Goal: Download file/media

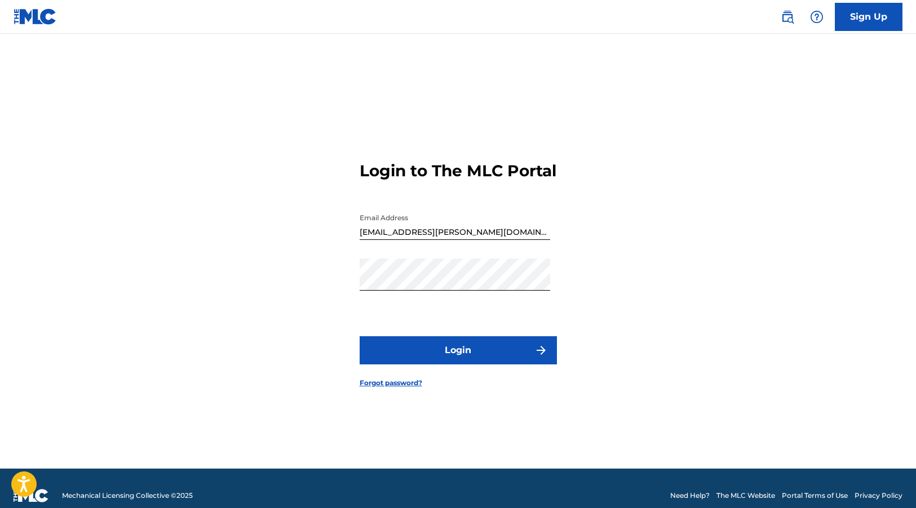
click at [463, 360] on button "Login" at bounding box center [458, 350] width 197 height 28
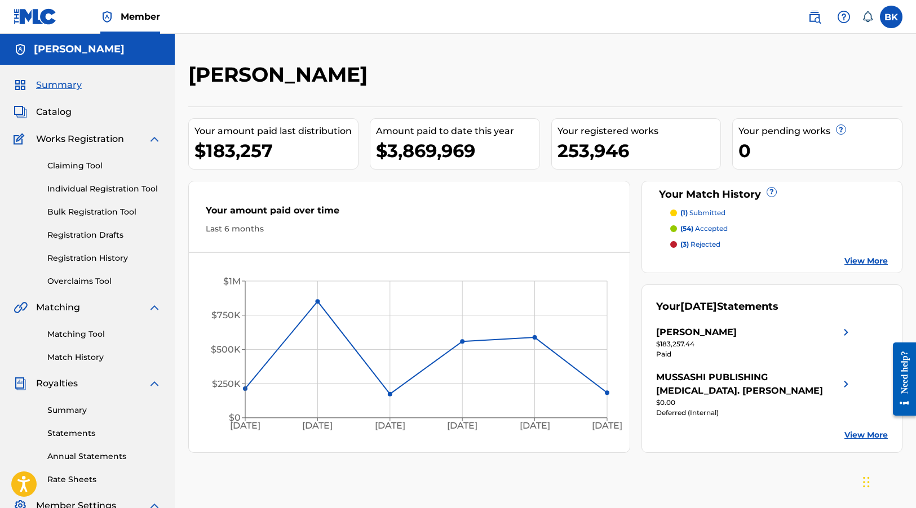
click at [77, 412] on link "Summary" at bounding box center [104, 411] width 114 height 12
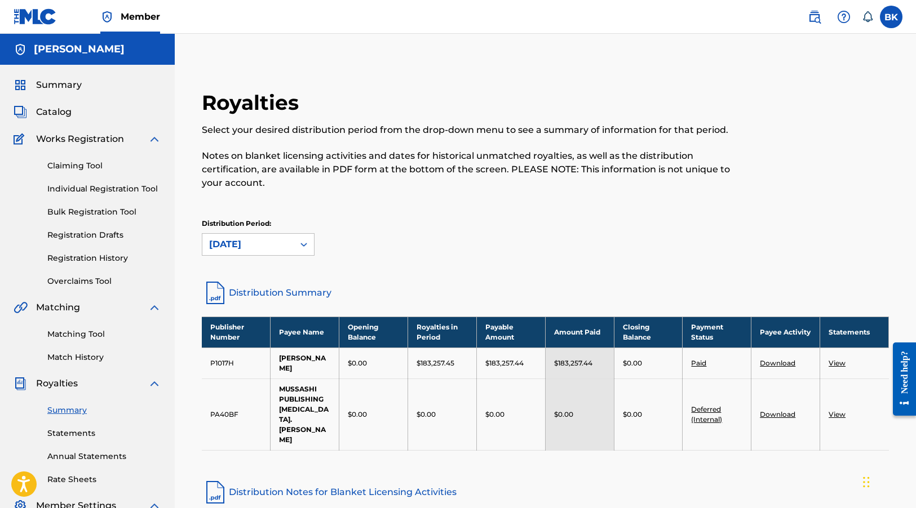
click at [778, 360] on link "Download" at bounding box center [778, 363] width 36 height 8
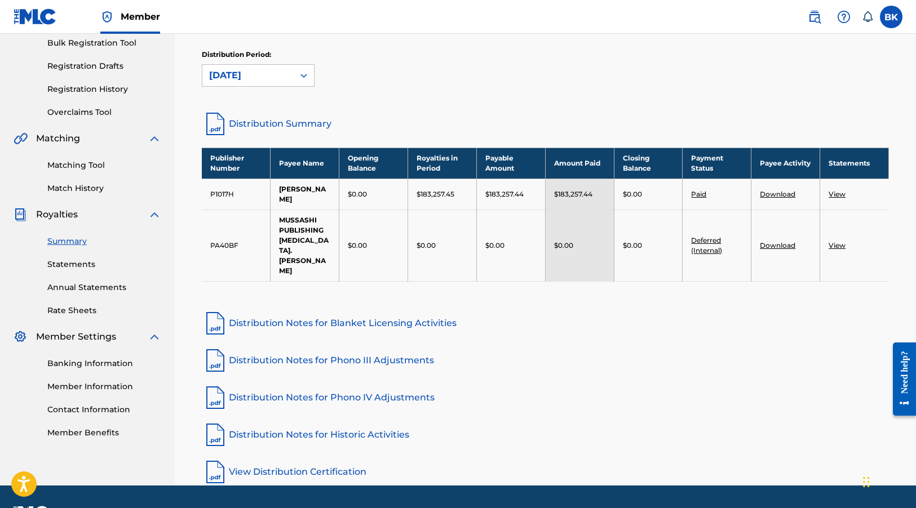
scroll to position [180, 0]
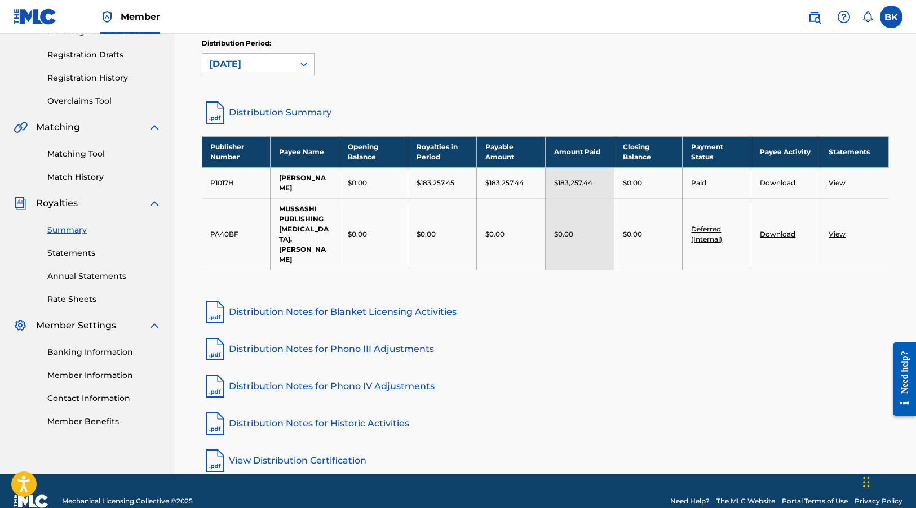
click at [435, 299] on link "Distribution Notes for Blanket Licensing Activities" at bounding box center [545, 312] width 687 height 27
click at [255, 336] on link "Distribution Notes for Phono III Adjustments" at bounding box center [545, 349] width 687 height 27
click at [334, 373] on link "Distribution Notes for Phono IV Adjustments" at bounding box center [545, 386] width 687 height 27
click at [367, 410] on link "Distribution Notes for Historic Activities" at bounding box center [545, 423] width 687 height 27
click at [307, 447] on link "View Distribution Certification" at bounding box center [545, 460] width 687 height 27
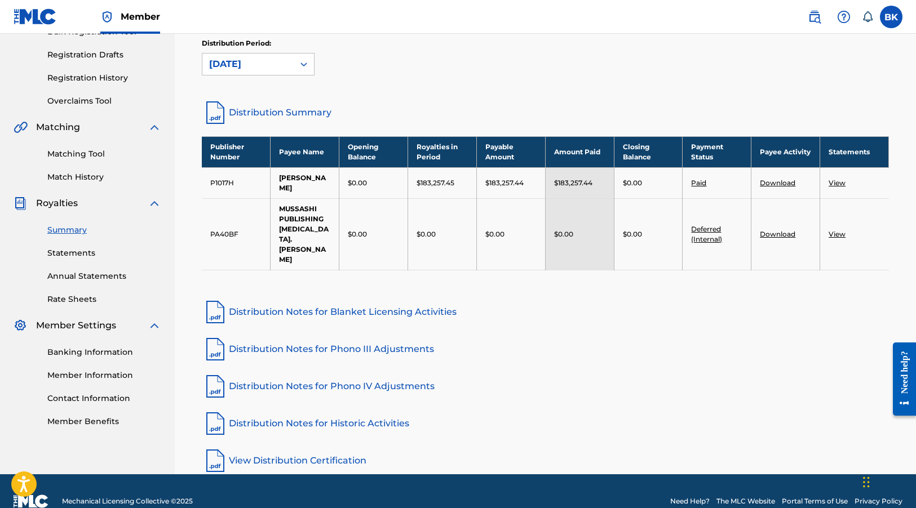
click at [836, 179] on link "View" at bounding box center [836, 183] width 17 height 8
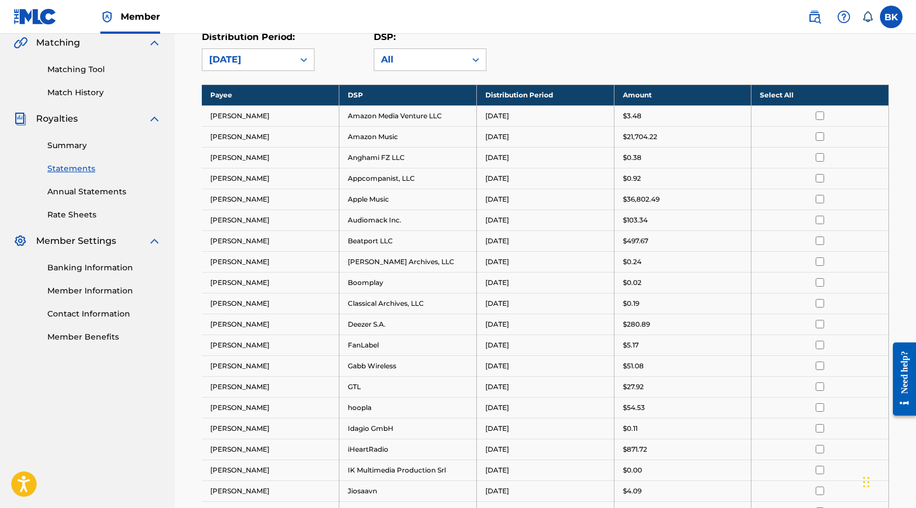
scroll to position [261, 0]
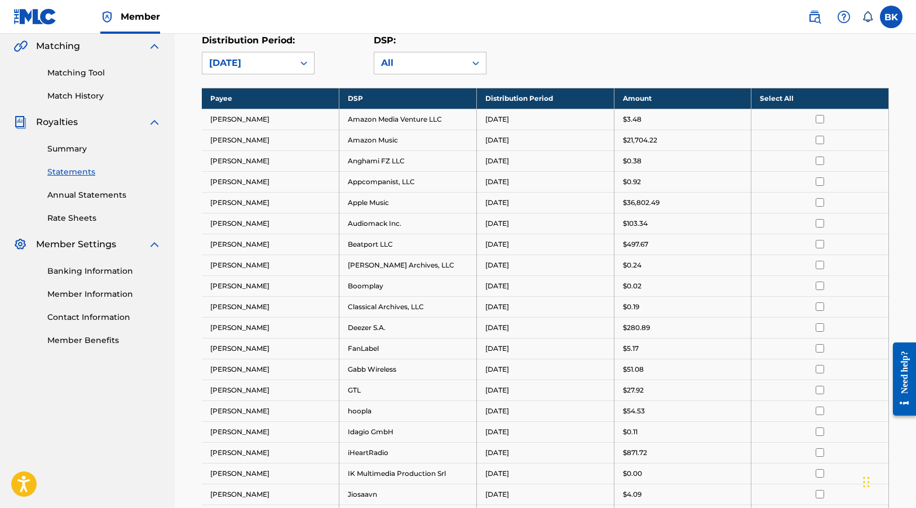
click at [261, 122] on td "[PERSON_NAME]" at bounding box center [270, 119] width 137 height 21
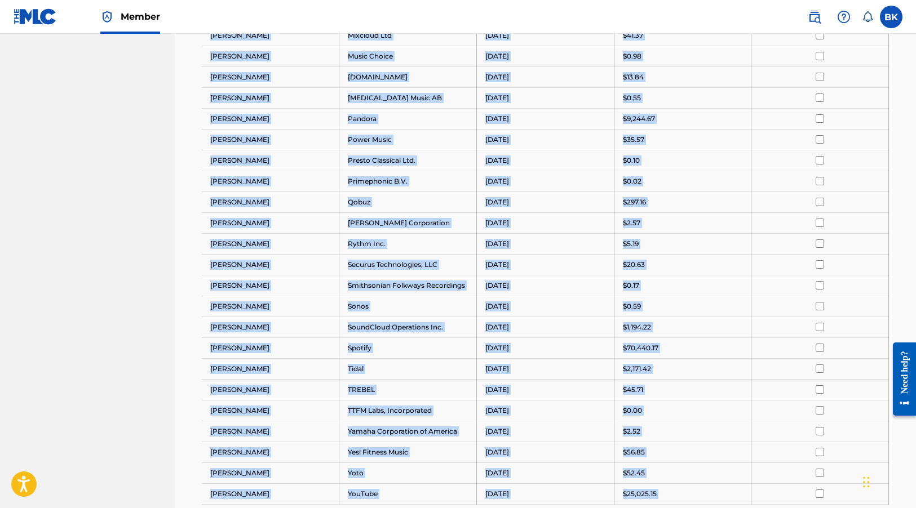
scroll to position [994, 0]
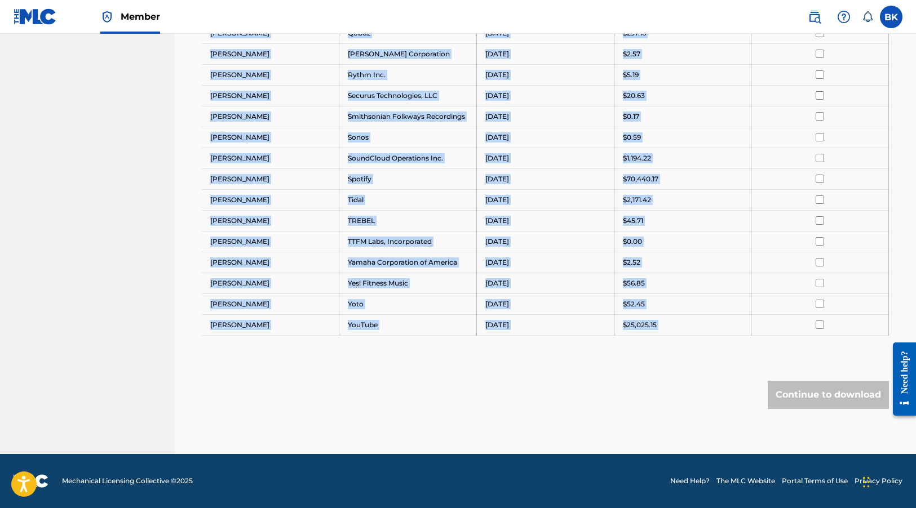
drag, startPoint x: 212, startPoint y: 121, endPoint x: 658, endPoint y: 336, distance: 495.7
drag, startPoint x: 658, startPoint y: 336, endPoint x: 631, endPoint y: 305, distance: 41.9
copy tbody "GEMA Amazon Media Venture LLC August 2025 $3.48 GEMA Amazon Music August 2025 $…"
click at [867, 232] on td at bounding box center [819, 241] width 137 height 21
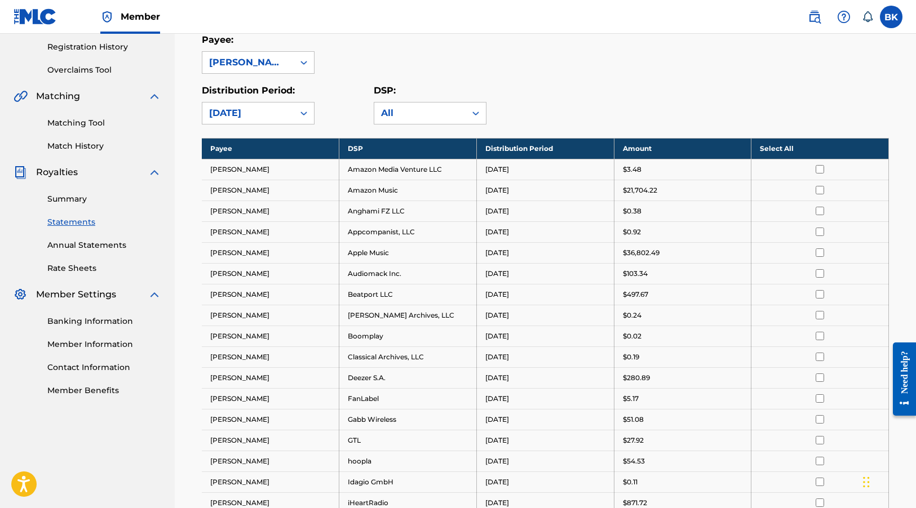
scroll to position [225, 0]
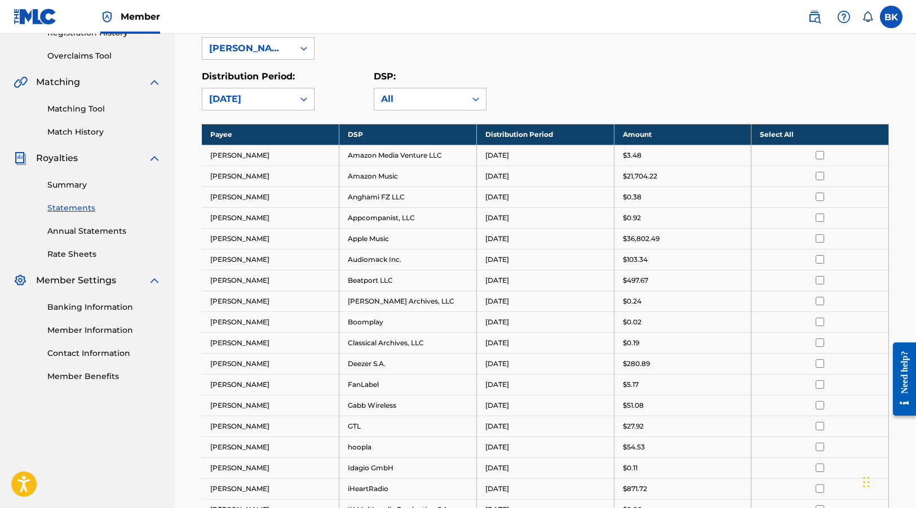
click at [781, 135] on th "Select All" at bounding box center [819, 134] width 137 height 21
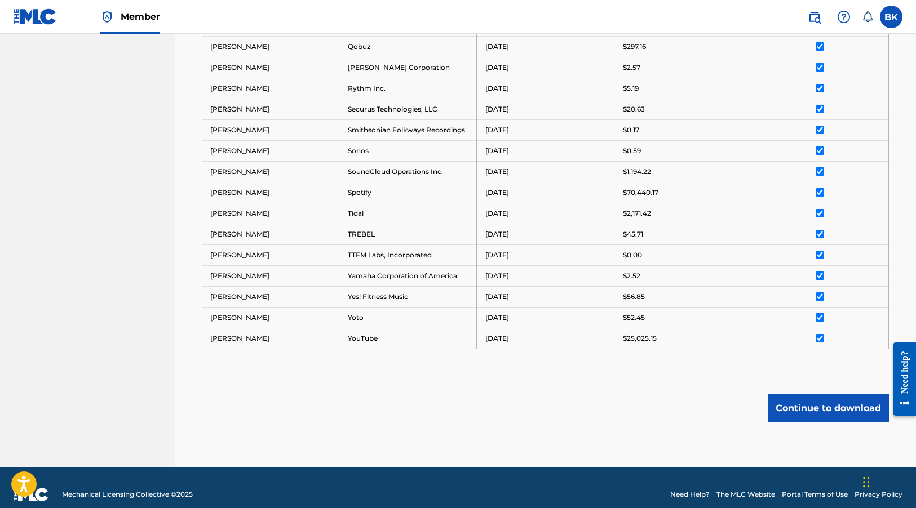
scroll to position [994, 0]
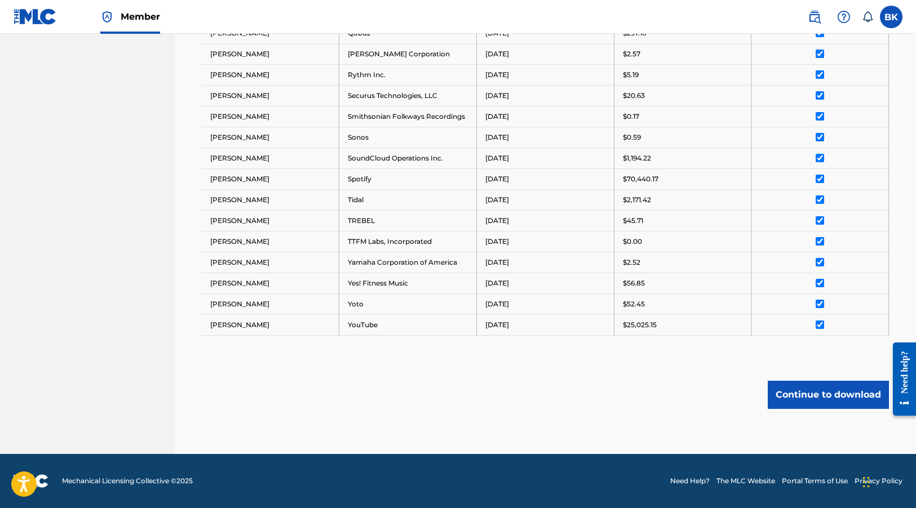
click at [817, 397] on button "Continue to download" at bounding box center [827, 395] width 121 height 28
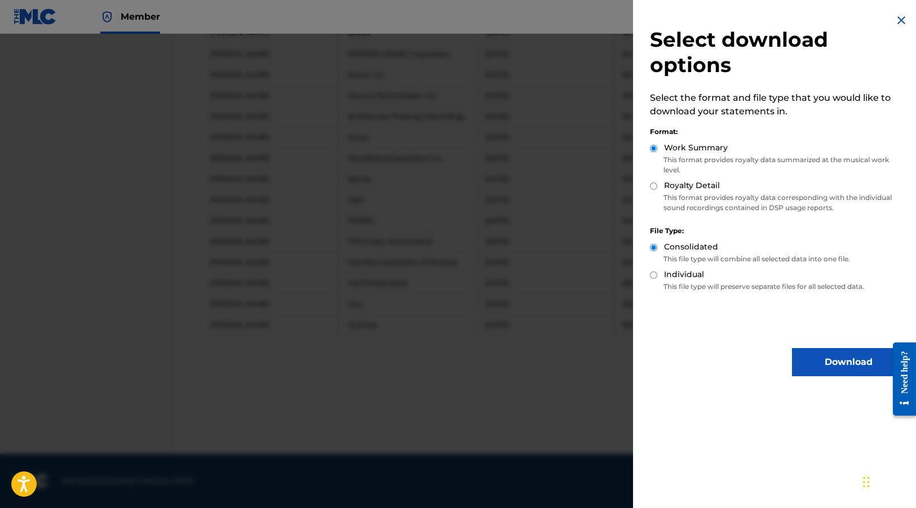
click at [830, 365] on button "Download" at bounding box center [848, 362] width 113 height 28
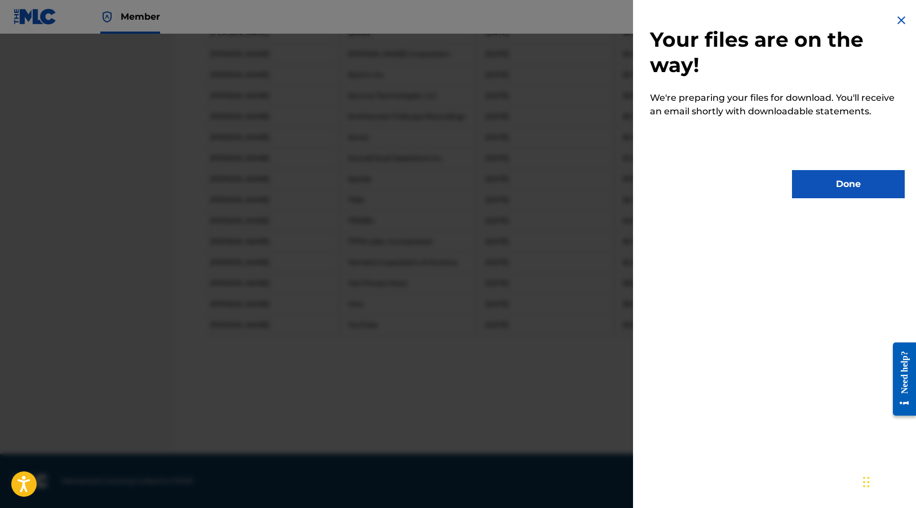
click at [823, 186] on button "Done" at bounding box center [848, 184] width 113 height 28
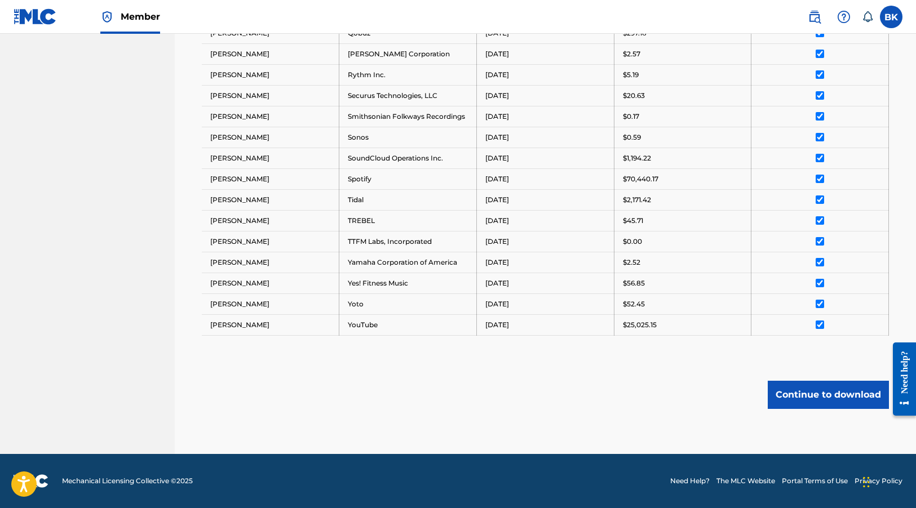
click at [647, 193] on td "$2,171.42" at bounding box center [682, 199] width 137 height 21
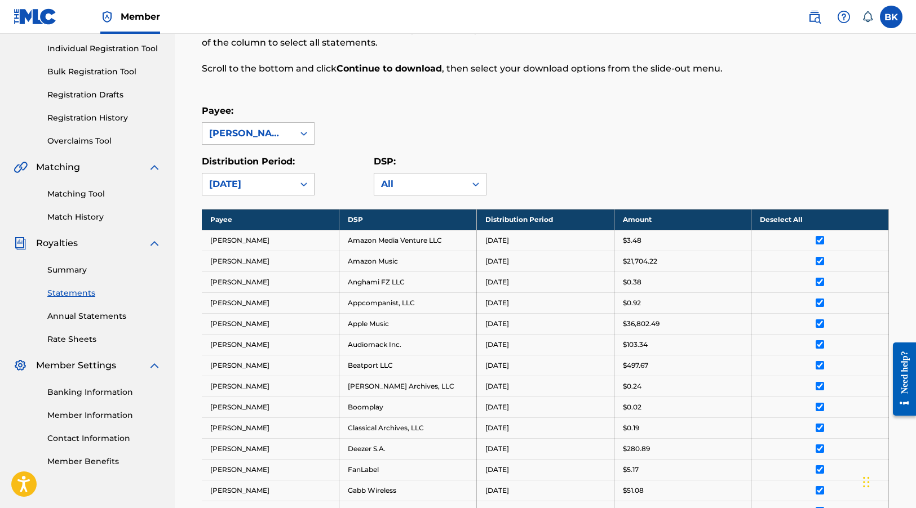
scroll to position [169, 0]
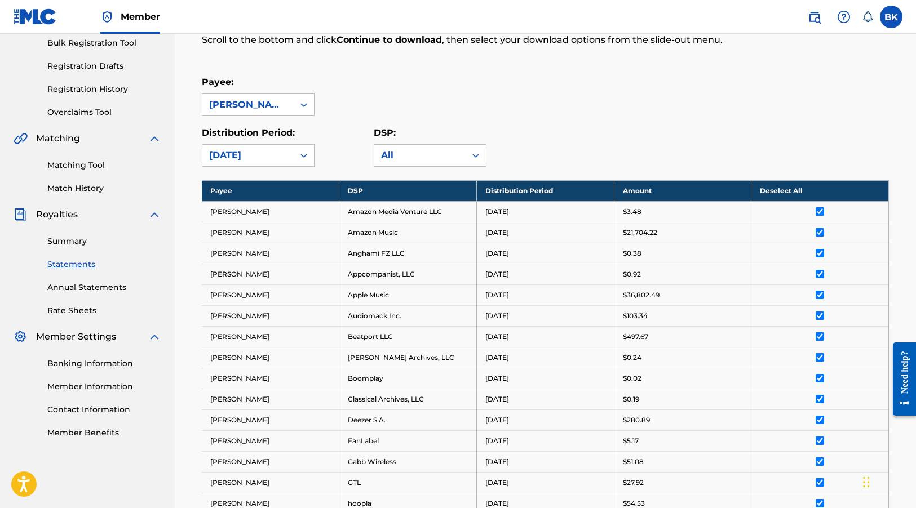
click at [79, 245] on link "Summary" at bounding box center [104, 242] width 114 height 12
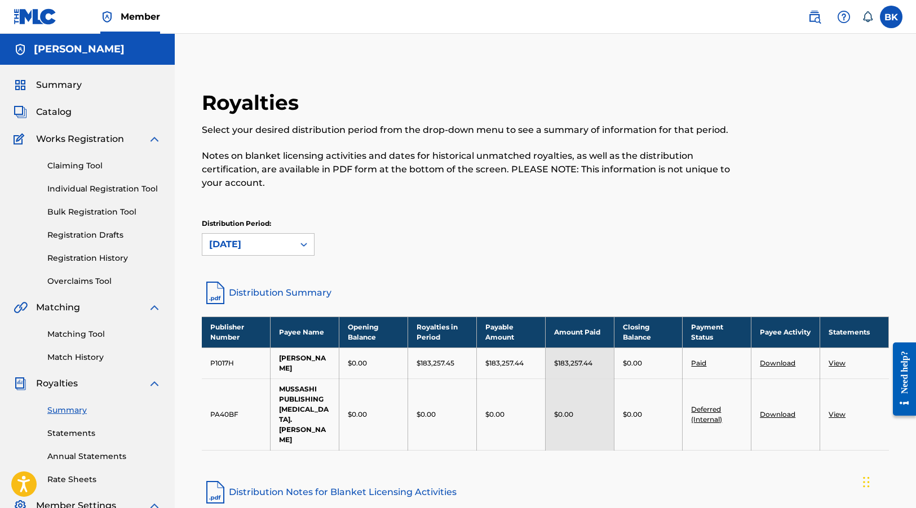
click at [524, 479] on link "Distribution Notes for Blanket Licensing Activities" at bounding box center [545, 492] width 687 height 27
click at [775, 359] on link "Download" at bounding box center [778, 363] width 36 height 8
click at [836, 359] on link "View" at bounding box center [836, 363] width 17 height 8
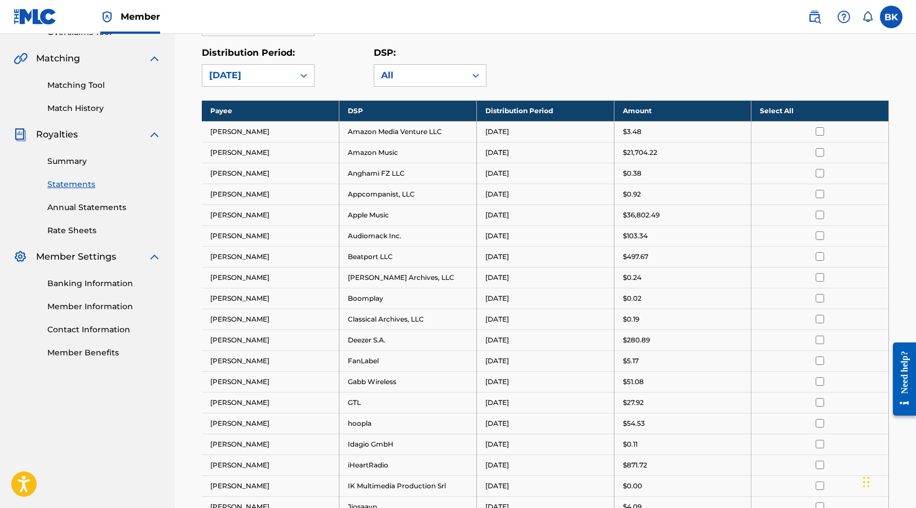
scroll to position [205, 0]
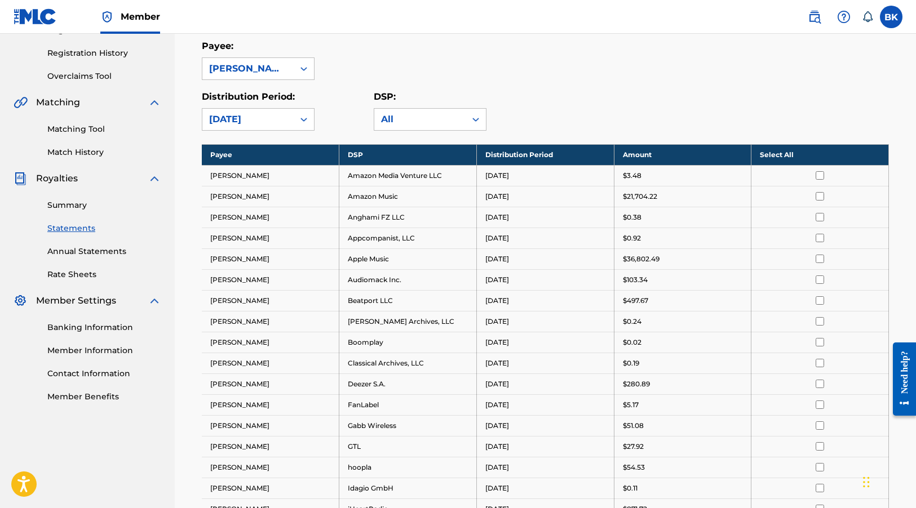
click at [657, 447] on div "$27.92" at bounding box center [683, 447] width 120 height 10
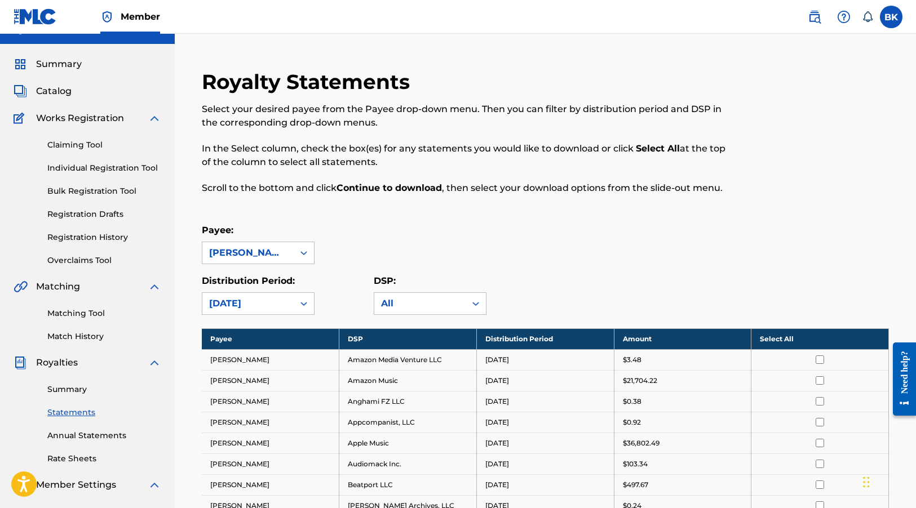
scroll to position [0, 0]
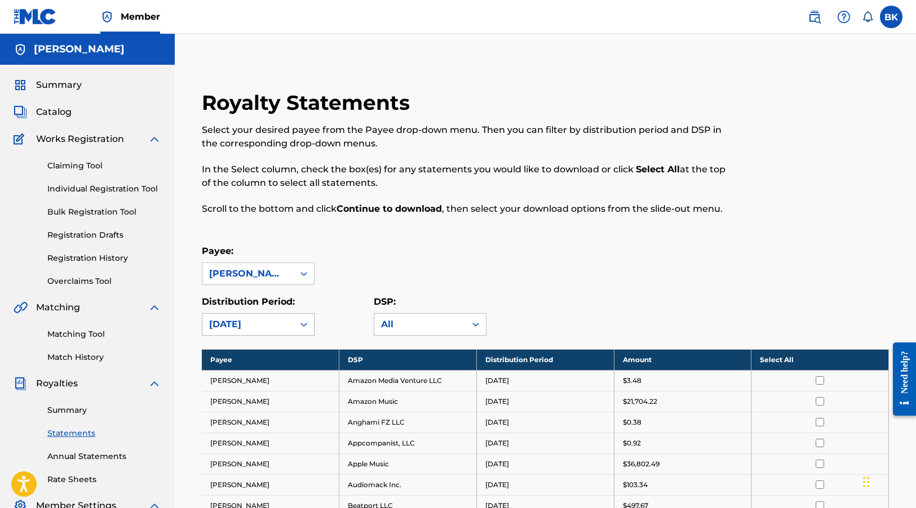
click at [302, 321] on icon at bounding box center [303, 324] width 11 height 11
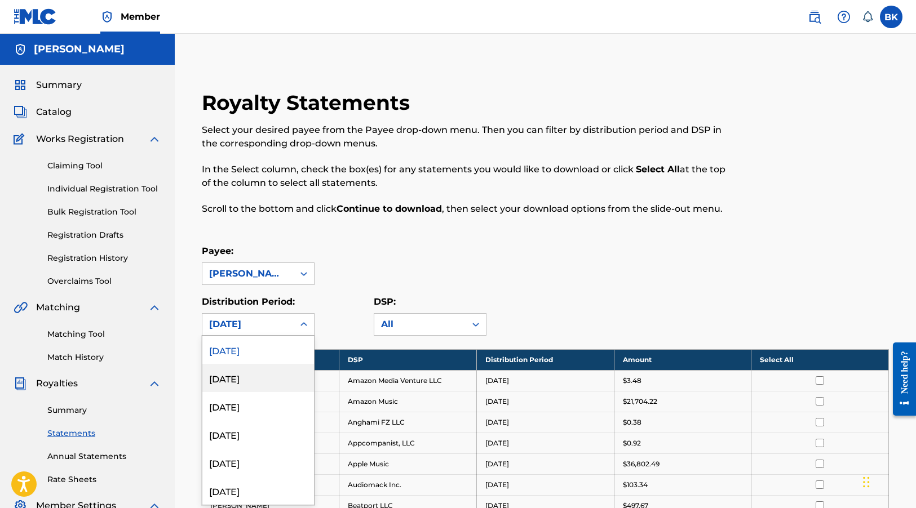
click at [260, 384] on div "July 2025" at bounding box center [258, 378] width 112 height 28
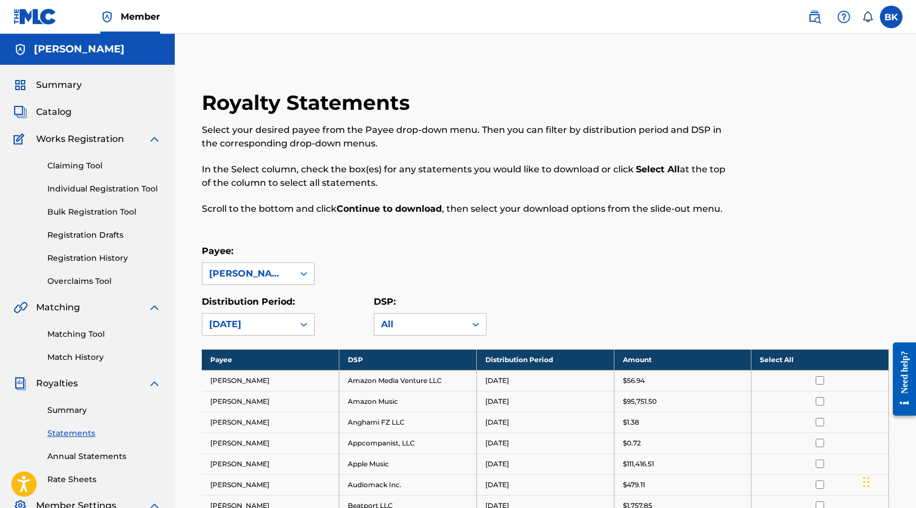
click at [76, 411] on link "Summary" at bounding box center [104, 411] width 114 height 12
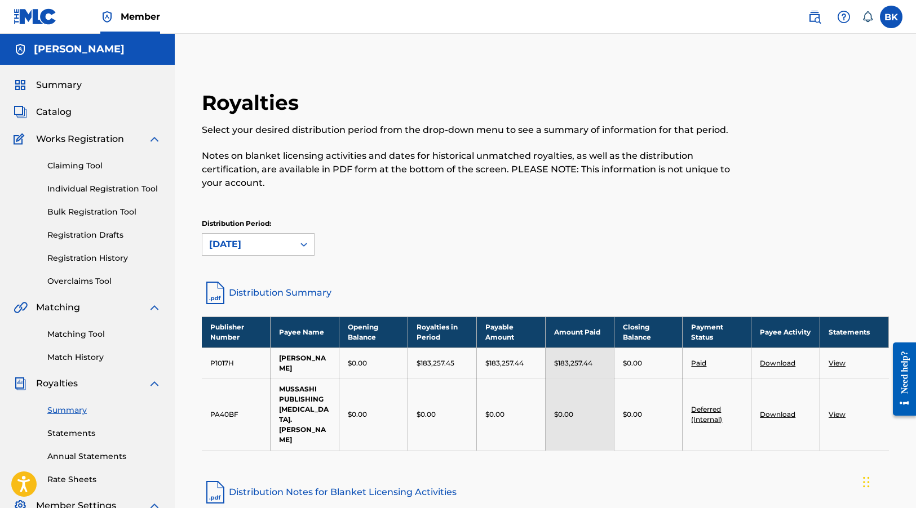
click at [699, 361] on link "Paid" at bounding box center [698, 363] width 15 height 8
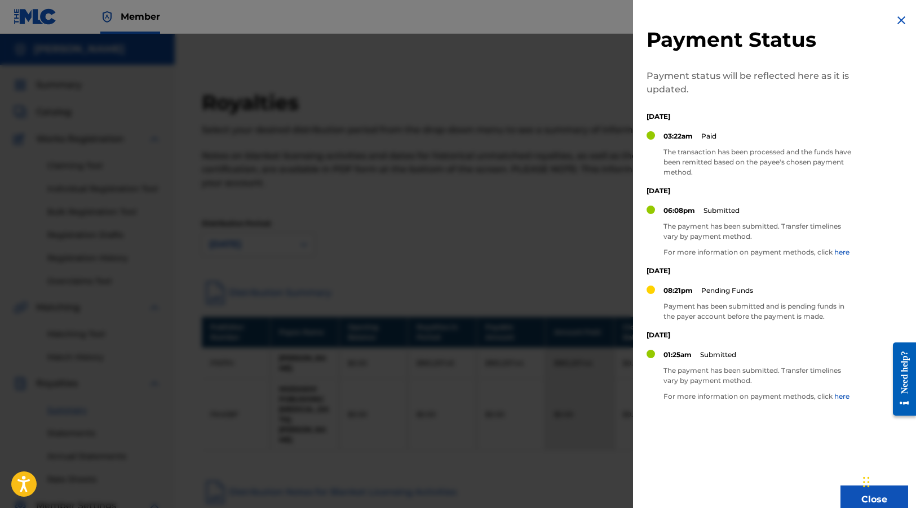
click at [894, 19] on img at bounding box center [901, 21] width 14 height 14
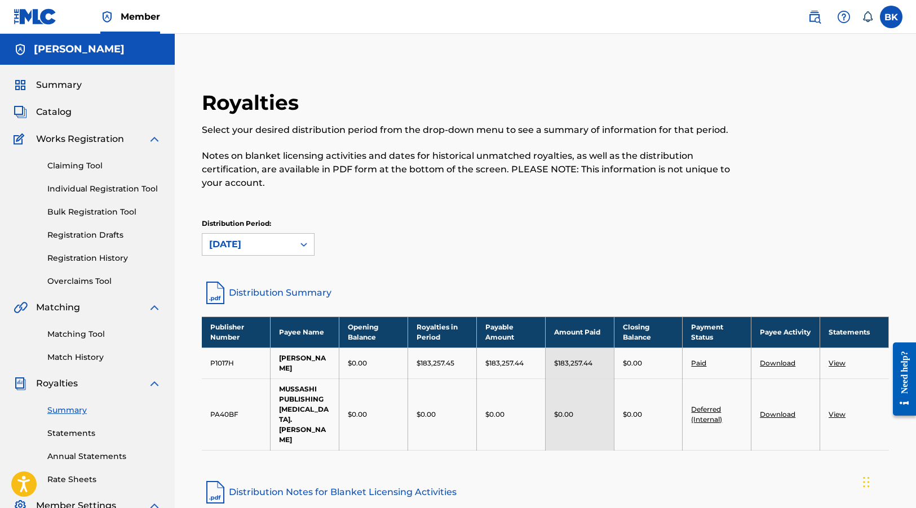
click at [775, 360] on link "Download" at bounding box center [778, 363] width 36 height 8
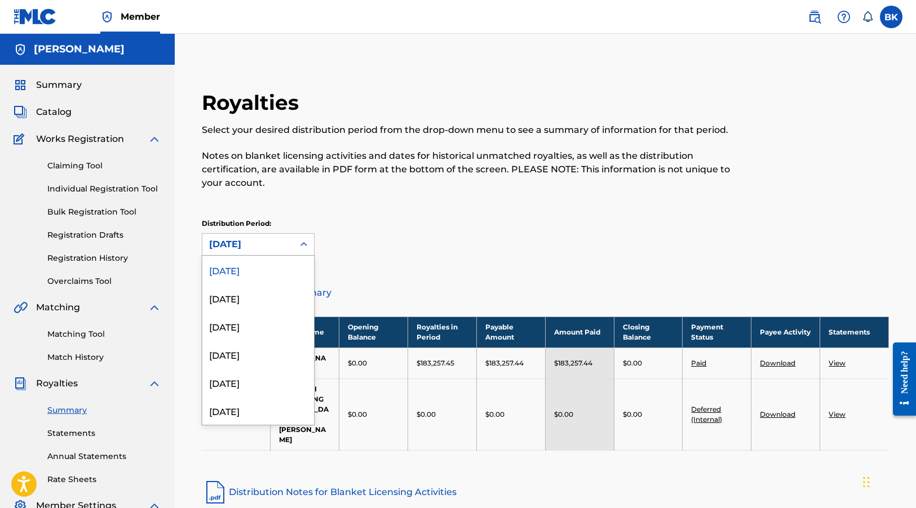
click at [299, 242] on icon at bounding box center [303, 244] width 11 height 11
click at [254, 302] on div "July 2025" at bounding box center [258, 298] width 112 height 28
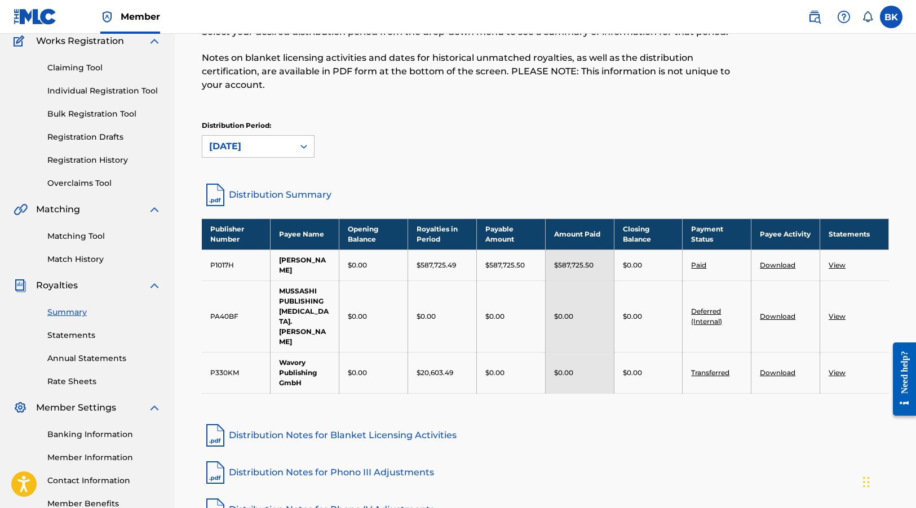
scroll to position [113, 0]
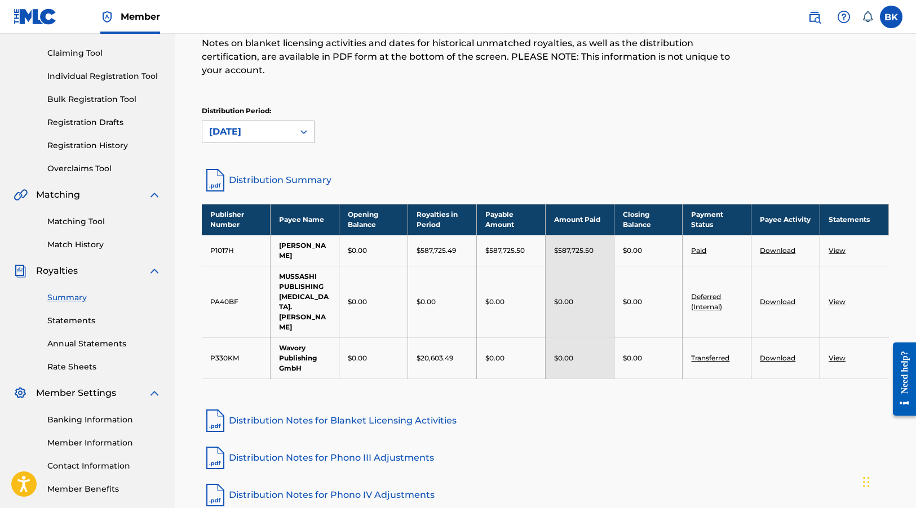
click at [264, 130] on div "July 2025" at bounding box center [248, 132] width 78 height 14
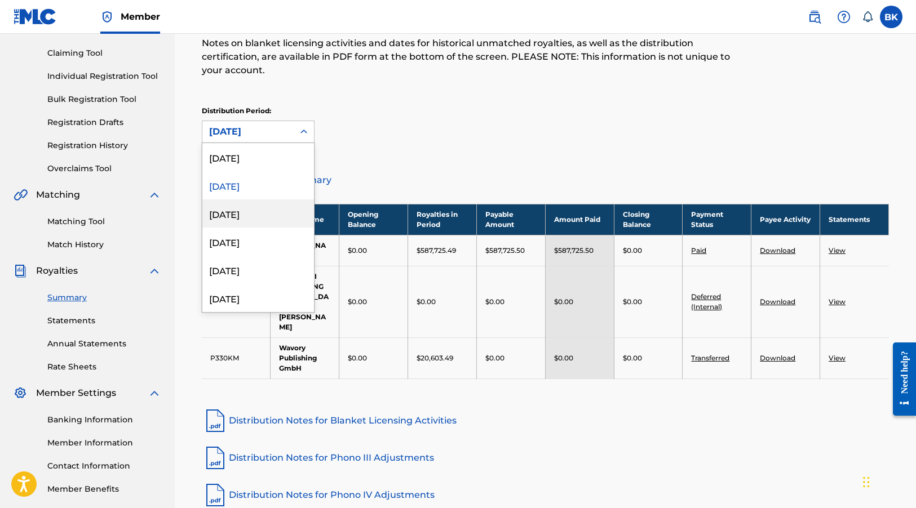
click at [254, 212] on div "June 2025" at bounding box center [258, 213] width 112 height 28
click at [281, 134] on div "June 2025" at bounding box center [248, 132] width 78 height 14
click at [261, 243] on div "May 2025" at bounding box center [258, 242] width 112 height 28
click at [294, 130] on div at bounding box center [304, 132] width 20 height 20
click at [280, 189] on div "July 2025" at bounding box center [258, 185] width 112 height 28
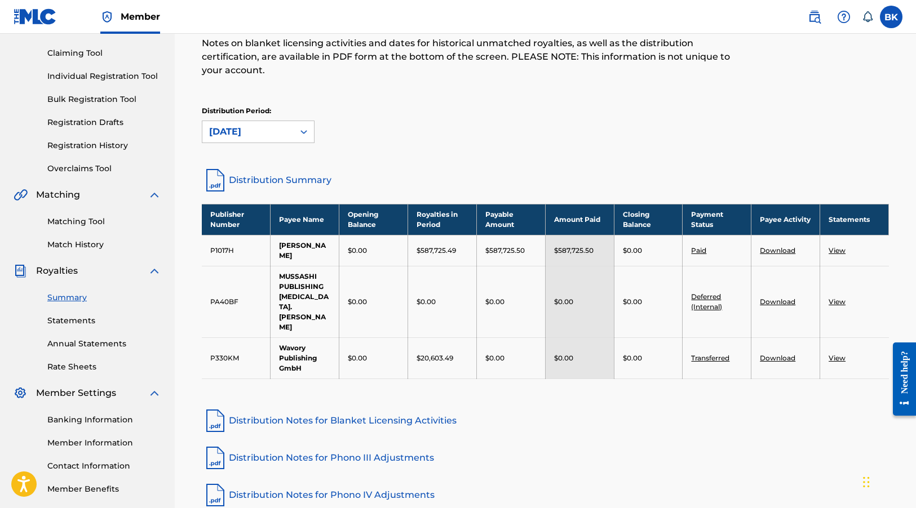
click at [784, 354] on link "Download" at bounding box center [778, 358] width 36 height 8
click at [780, 354] on link "Download" at bounding box center [778, 358] width 36 height 8
click at [836, 354] on link "View" at bounding box center [836, 358] width 17 height 8
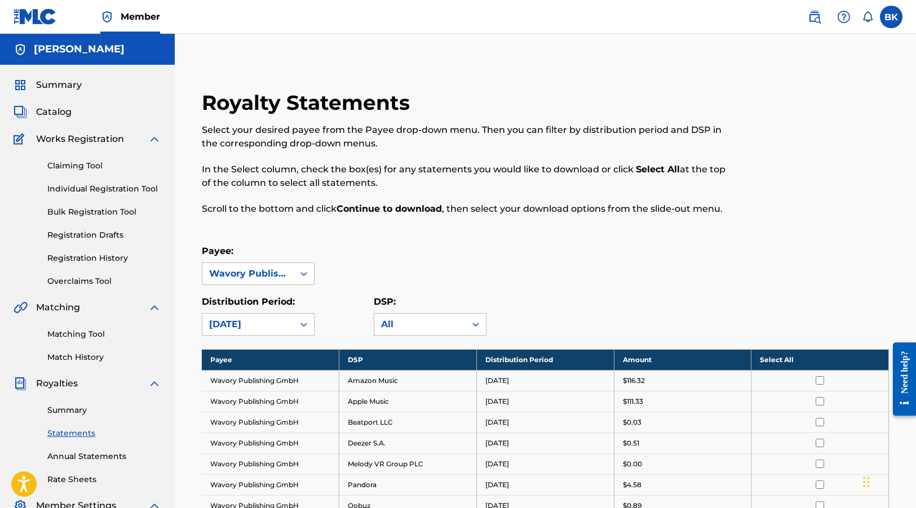
click at [894, 19] on label at bounding box center [891, 17] width 23 height 23
click at [891, 17] on input "BK [PERSON_NAME] [EMAIL_ADDRESS][PERSON_NAME][DOMAIN_NAME] Notification Prefere…" at bounding box center [891, 17] width 0 height 0
click at [778, 159] on p "Log out" at bounding box center [782, 159] width 26 height 10
click at [891, 17] on input "BK [PERSON_NAME] [EMAIL_ADDRESS][PERSON_NAME][DOMAIN_NAME] Notification Prefere…" at bounding box center [891, 17] width 0 height 0
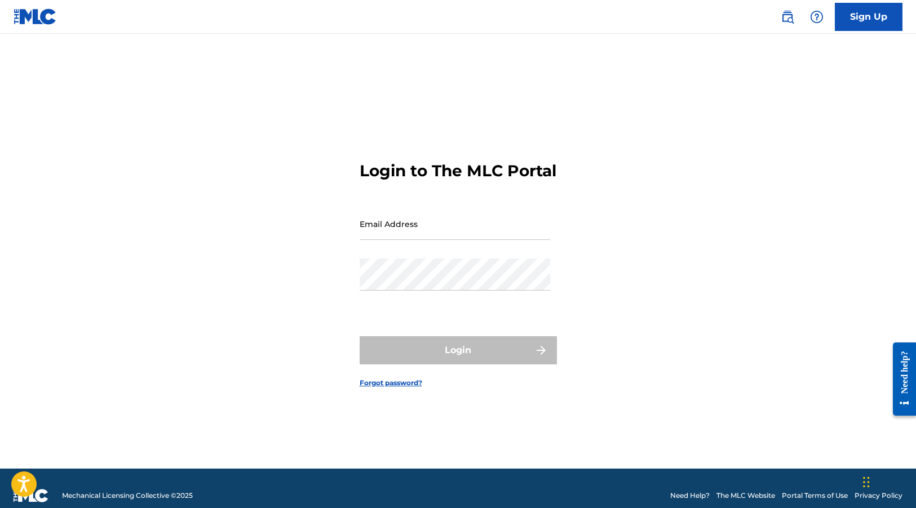
type input "[EMAIL_ADDRESS][PERSON_NAME][DOMAIN_NAME]"
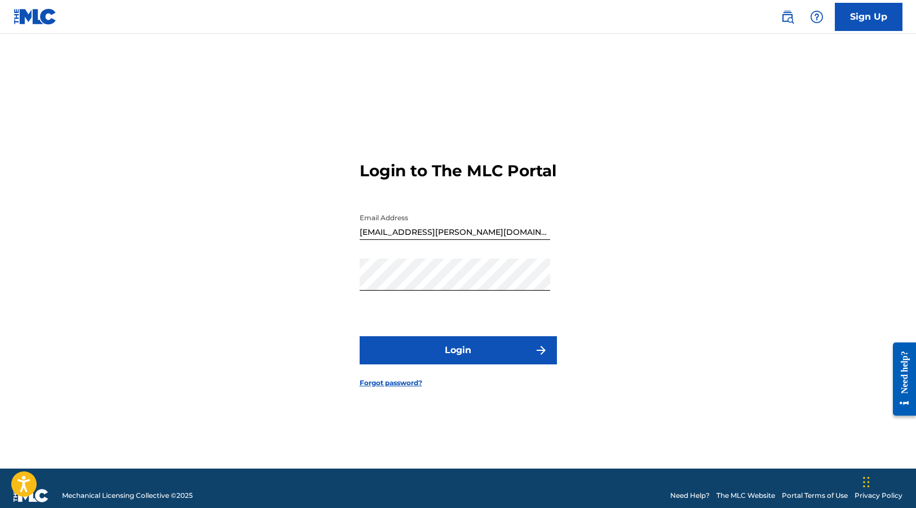
click at [426, 356] on button "Login" at bounding box center [458, 350] width 197 height 28
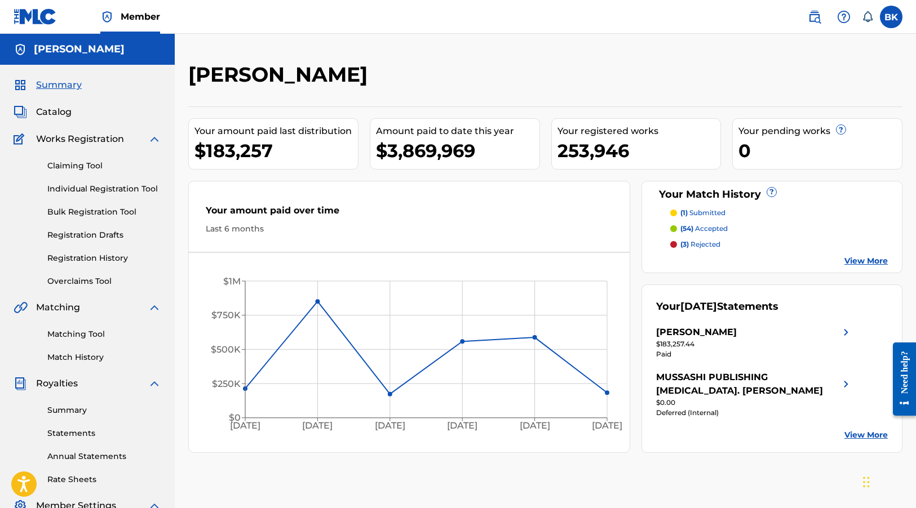
click at [74, 415] on link "Summary" at bounding box center [104, 411] width 114 height 12
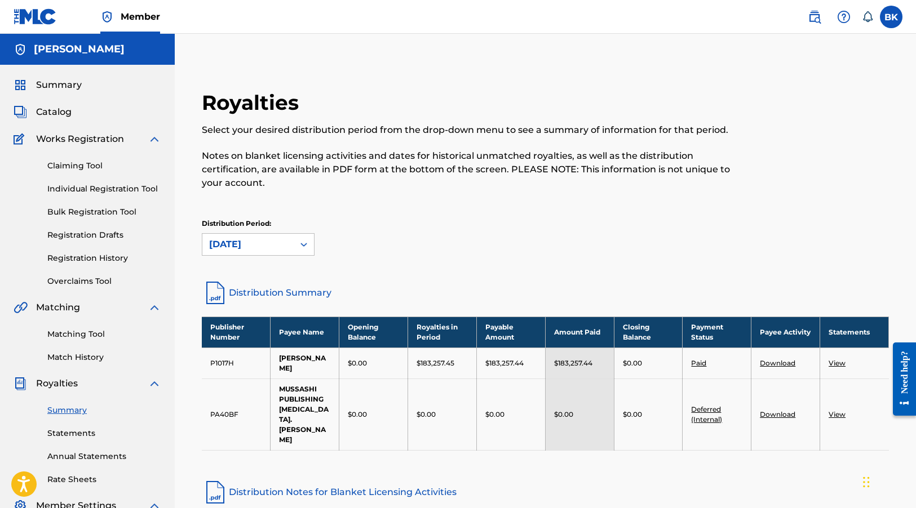
click at [308, 291] on link "Distribution Summary" at bounding box center [545, 292] width 687 height 27
drag, startPoint x: 626, startPoint y: 432, endPoint x: 662, endPoint y: 429, distance: 36.1
click at [662, 430] on div "Royalties Select your desired distribution period from the drop-down menu to se…" at bounding box center [545, 372] width 714 height 565
drag, startPoint x: 662, startPoint y: 429, endPoint x: 736, endPoint y: 464, distance: 81.9
click at [736, 479] on link "Distribution Notes for Blanket Licensing Activities" at bounding box center [545, 492] width 687 height 27
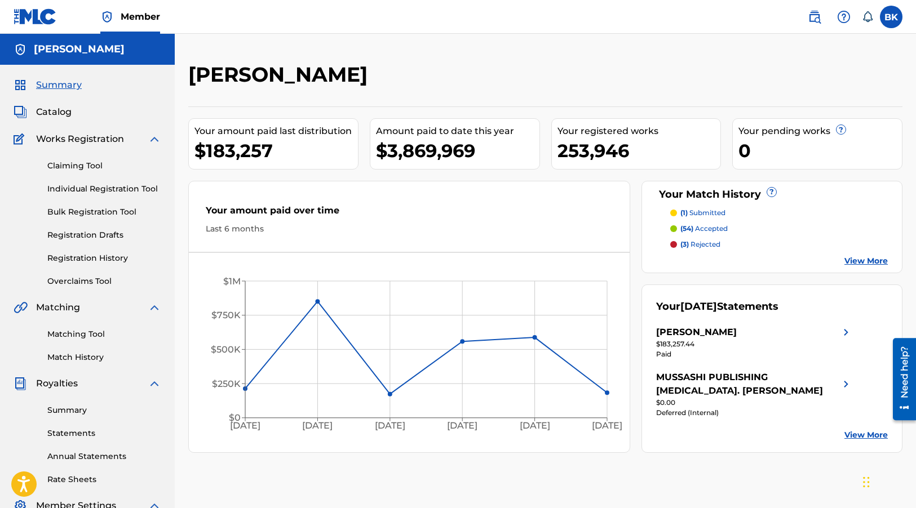
click at [75, 410] on link "Summary" at bounding box center [104, 411] width 114 height 12
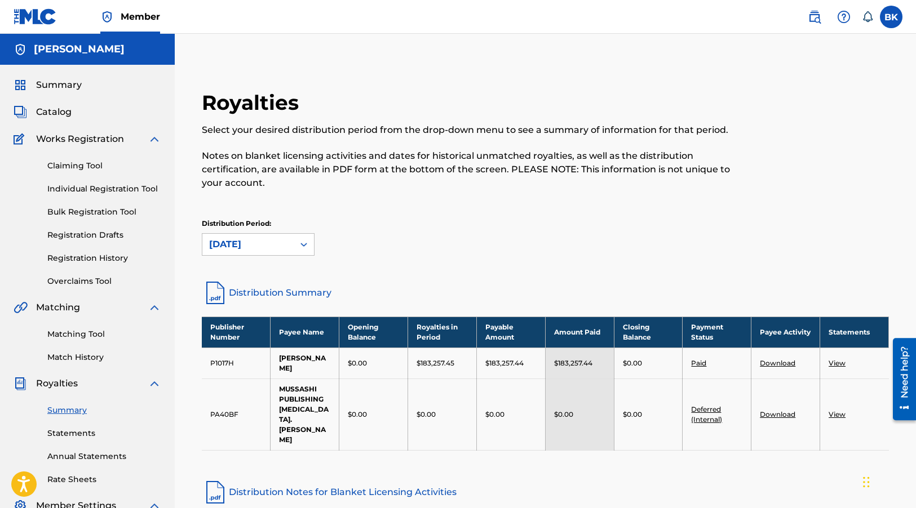
click at [781, 359] on link "Download" at bounding box center [778, 363] width 36 height 8
click at [838, 359] on link "View" at bounding box center [836, 363] width 17 height 8
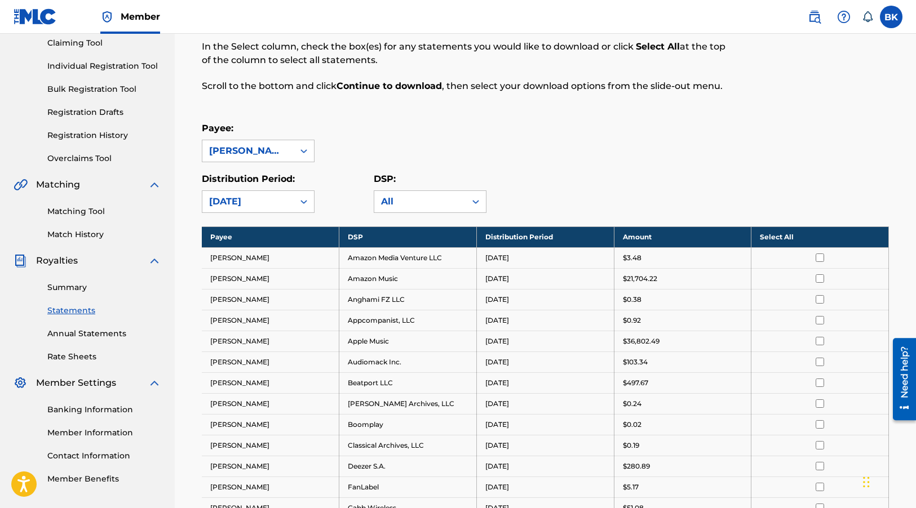
scroll to position [113, 0]
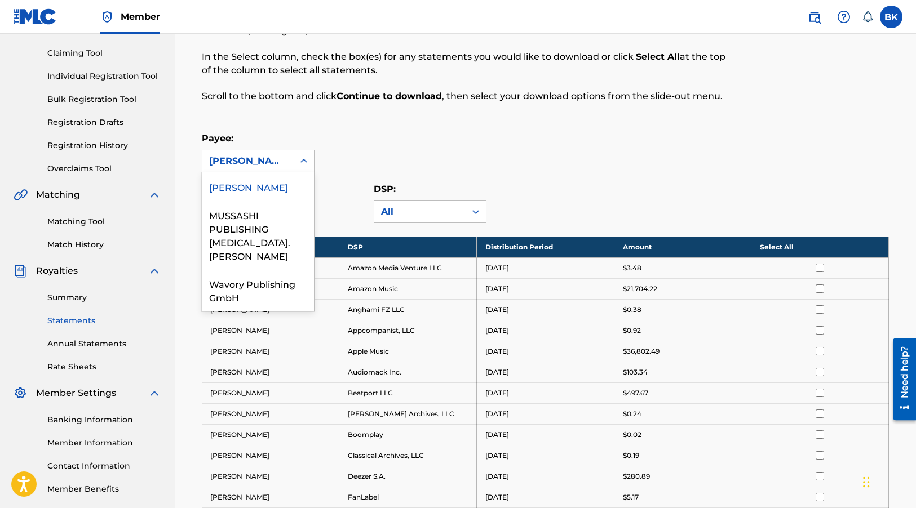
click at [303, 167] on div at bounding box center [304, 161] width 20 height 20
click at [247, 286] on div "Wavory Publishing GmbH" at bounding box center [258, 290] width 112 height 42
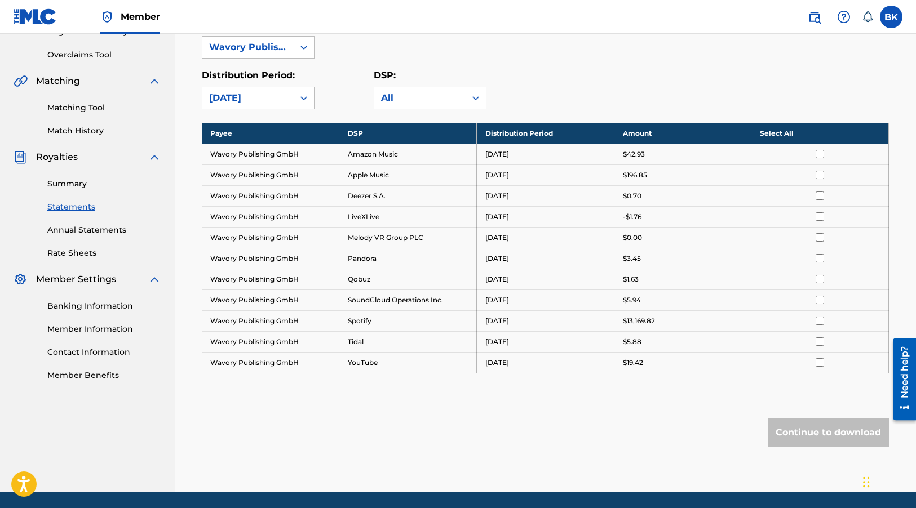
scroll to position [208, 0]
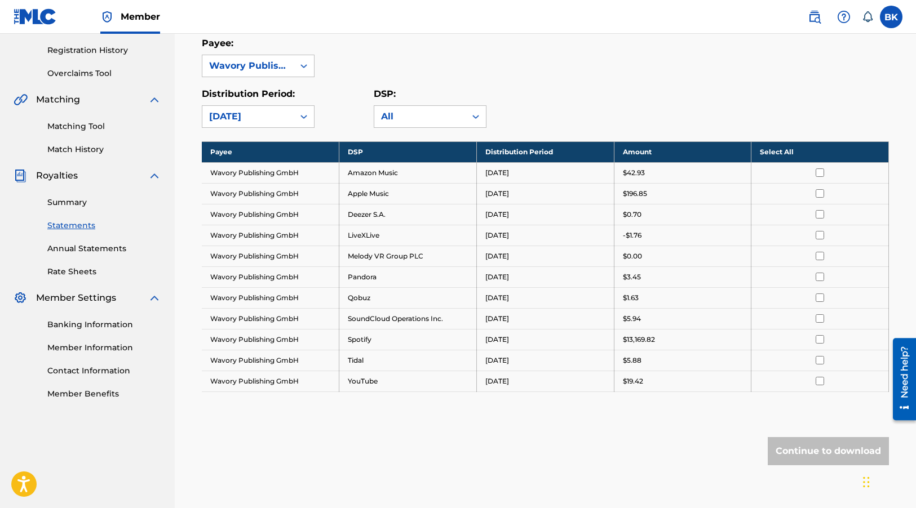
click at [826, 153] on th "Select All" at bounding box center [819, 151] width 137 height 21
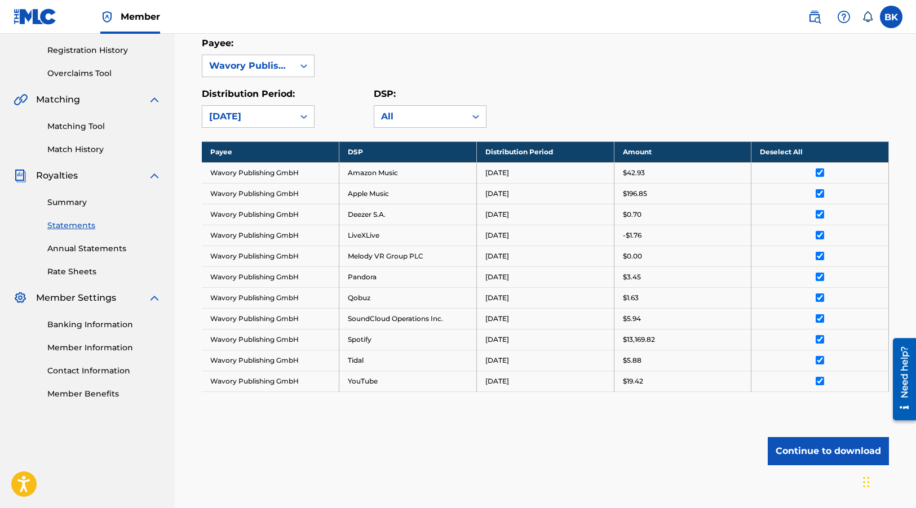
click at [406, 252] on td "Melody VR Group PLC" at bounding box center [407, 256] width 137 height 21
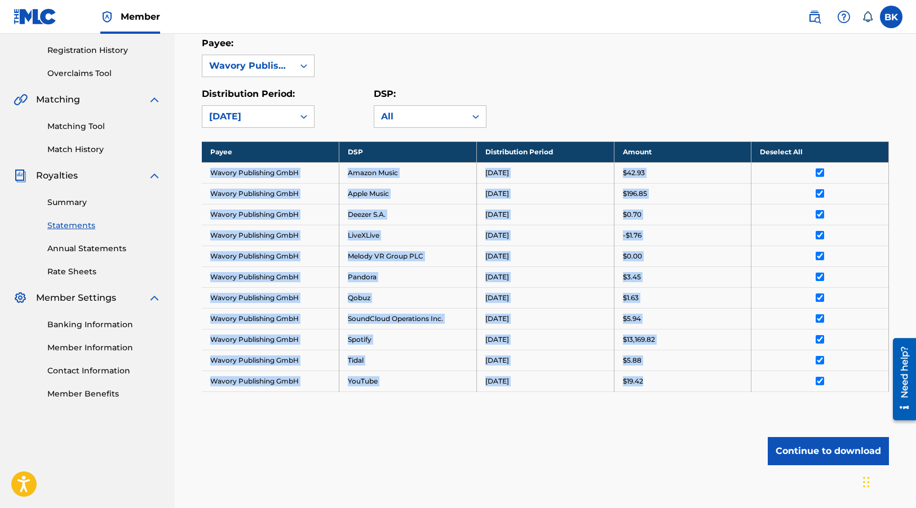
drag, startPoint x: 212, startPoint y: 174, endPoint x: 643, endPoint y: 387, distance: 480.6
click at [645, 388] on tbody "Payee DSP Distribution Period Amount Deselect All Wavory Publishing GmbH Amazon…" at bounding box center [545, 266] width 687 height 250
drag, startPoint x: 643, startPoint y: 387, endPoint x: 631, endPoint y: 339, distance: 49.9
copy tbody "Wavory Publishing GmbH Amazon Music [DATE] $42.93 Wavory Publishing GmbH Apple …"
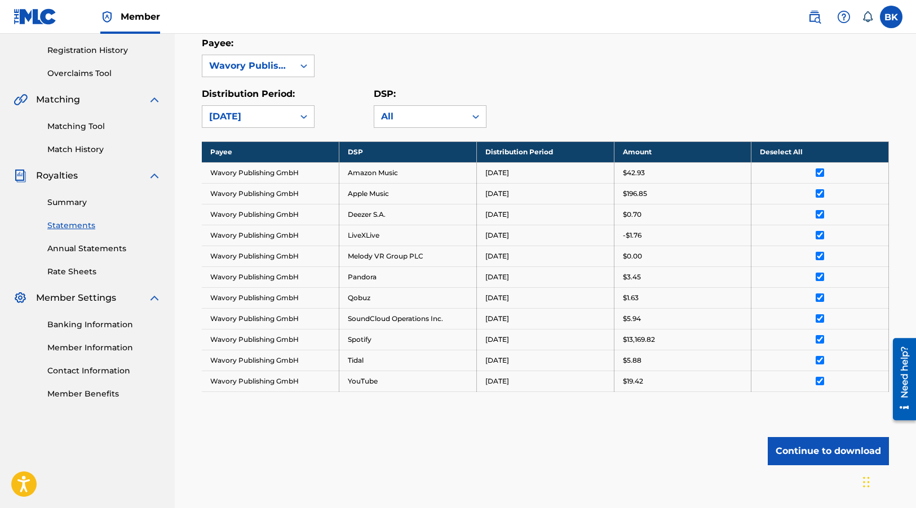
click at [715, 60] on div "Payee: Wavory Publishing GmbH" at bounding box center [545, 57] width 687 height 41
click at [814, 454] on button "Continue to download" at bounding box center [827, 451] width 121 height 28
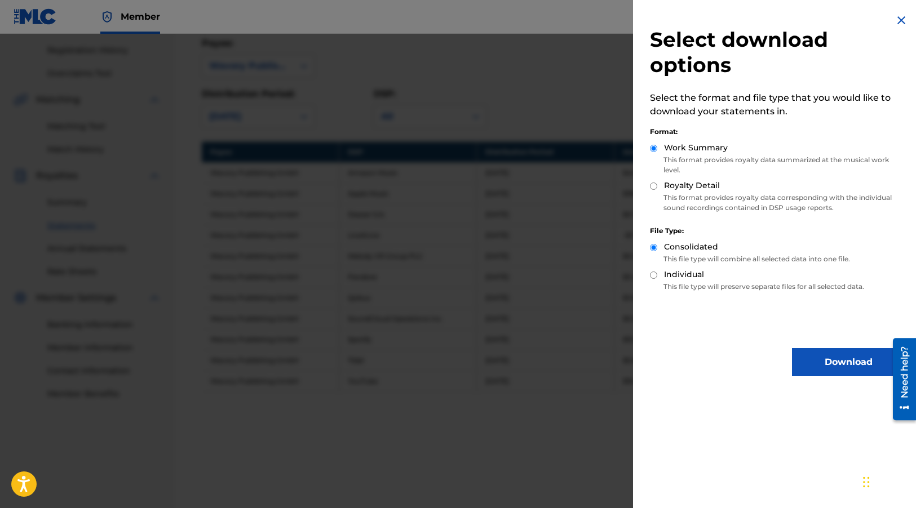
click at [810, 359] on button "Download" at bounding box center [848, 362] width 113 height 28
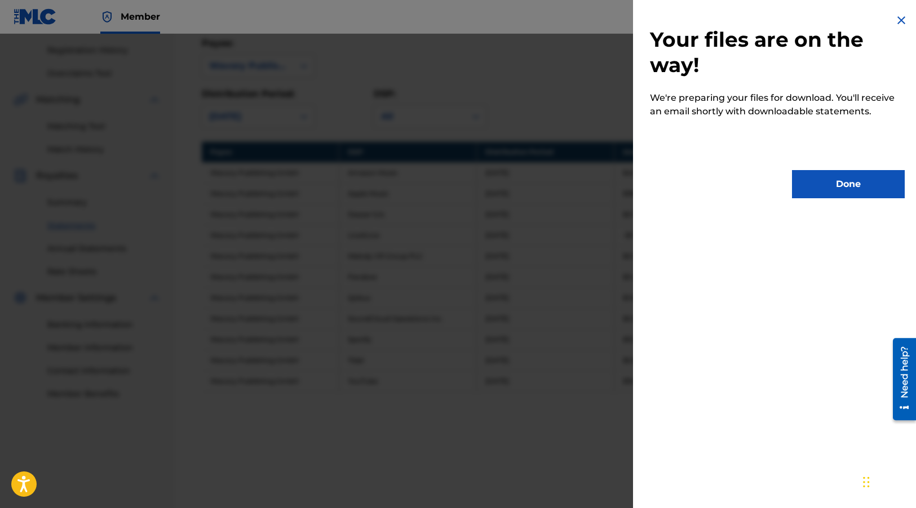
click at [841, 184] on button "Done" at bounding box center [848, 184] width 113 height 28
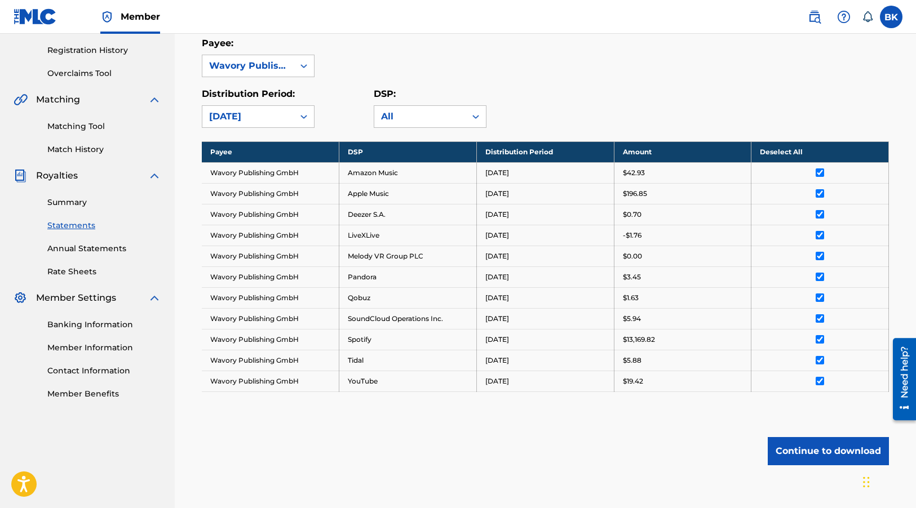
click at [892, 20] on label at bounding box center [891, 17] width 23 height 23
click at [891, 17] on input "BK [PERSON_NAME] [EMAIL_ADDRESS][PERSON_NAME][DOMAIN_NAME] Notification Prefere…" at bounding box center [891, 17] width 0 height 0
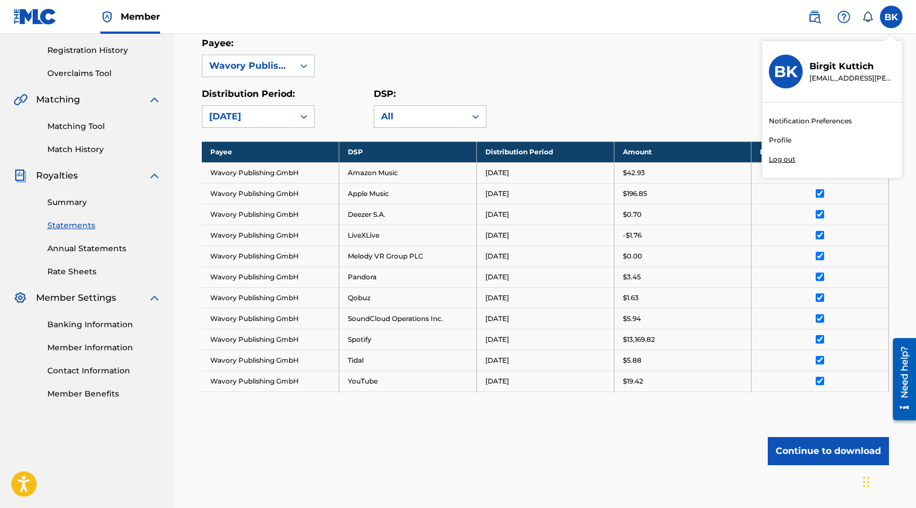
click at [789, 161] on p "Log out" at bounding box center [782, 159] width 26 height 10
click at [891, 17] on input "BK [PERSON_NAME] [EMAIL_ADDRESS][PERSON_NAME][DOMAIN_NAME] Notification Prefere…" at bounding box center [891, 17] width 0 height 0
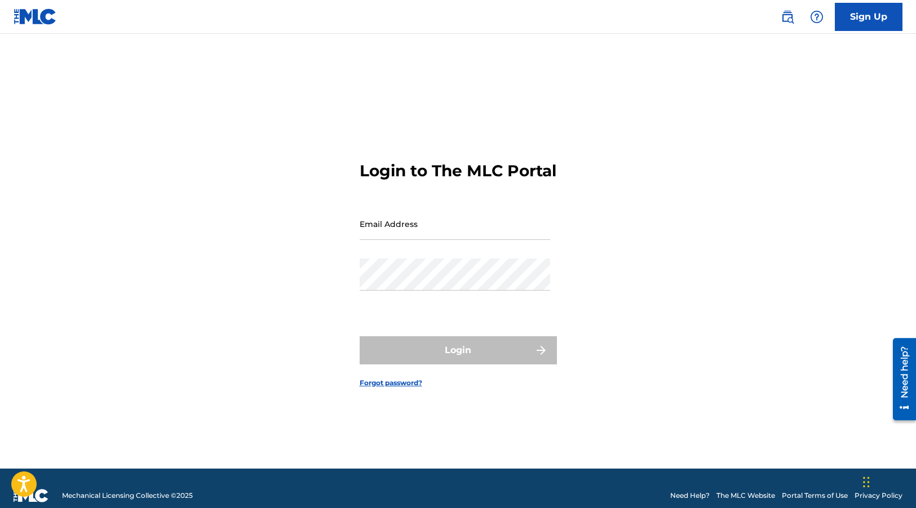
type input "[EMAIL_ADDRESS][PERSON_NAME][DOMAIN_NAME]"
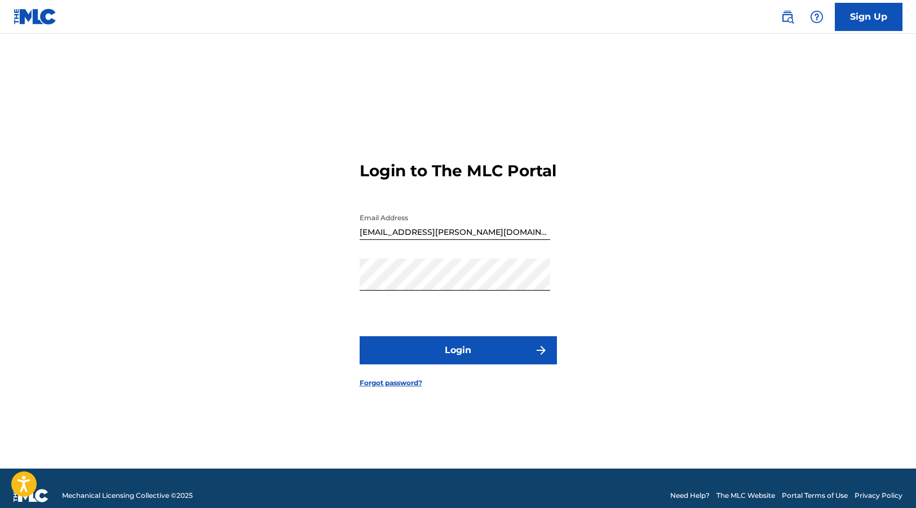
click at [455, 358] on button "Login" at bounding box center [458, 350] width 197 height 28
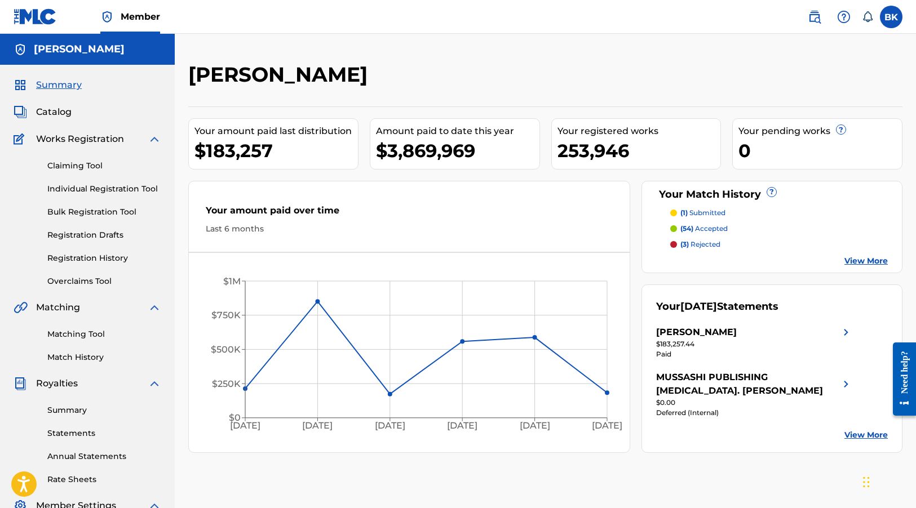
click at [864, 438] on link "View More" at bounding box center [865, 435] width 43 height 12
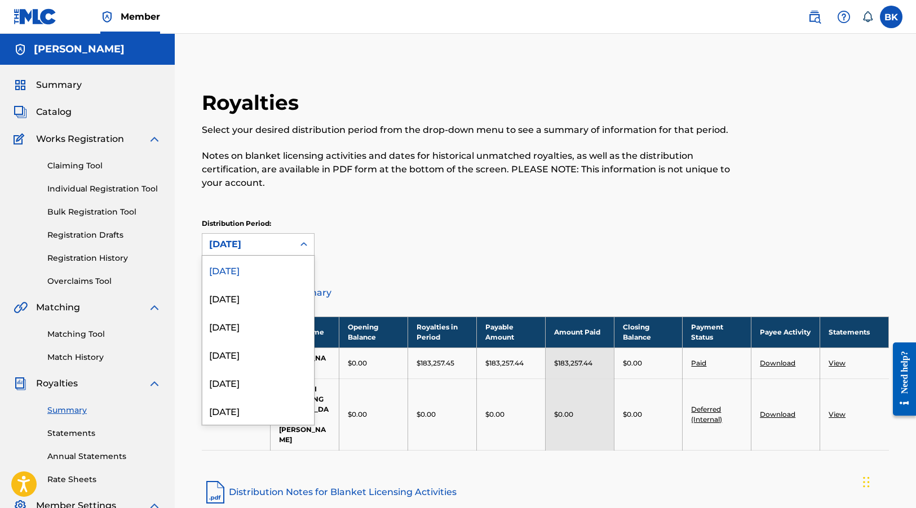
click at [304, 250] on icon at bounding box center [303, 244] width 11 height 11
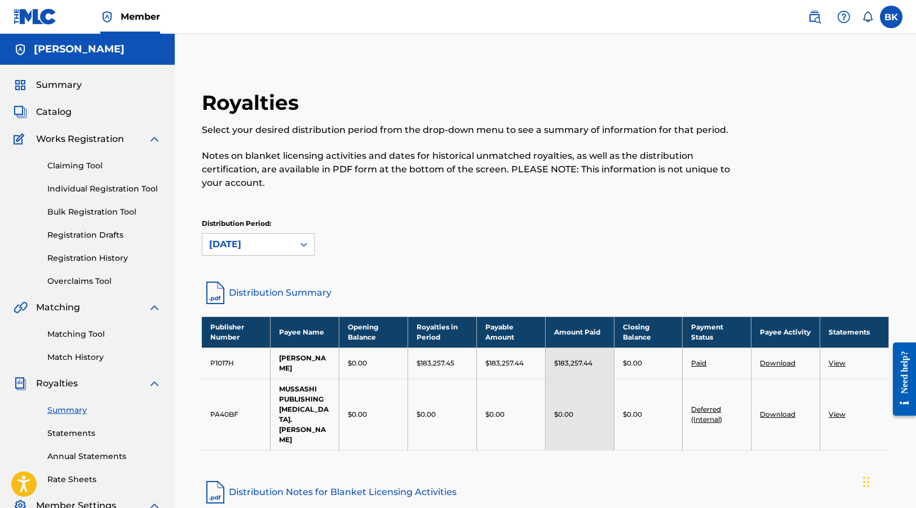
click at [304, 250] on icon at bounding box center [303, 244] width 11 height 11
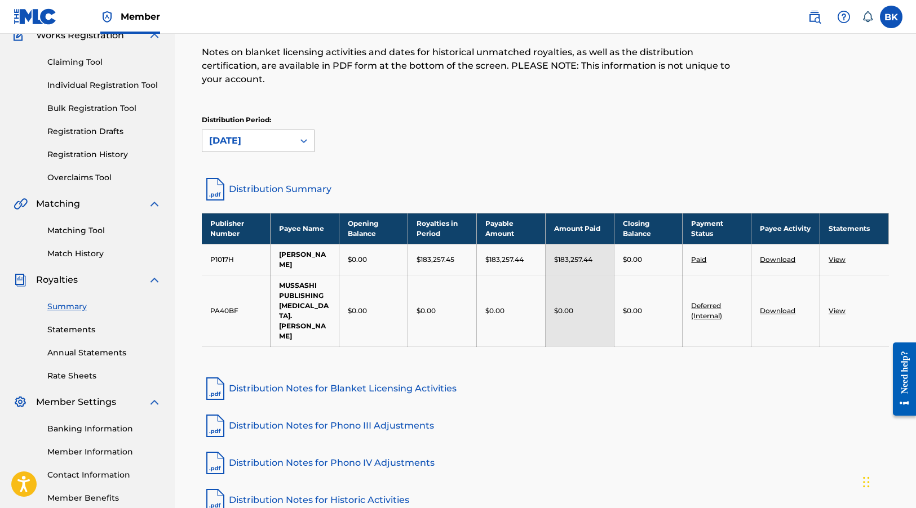
scroll to position [113, 0]
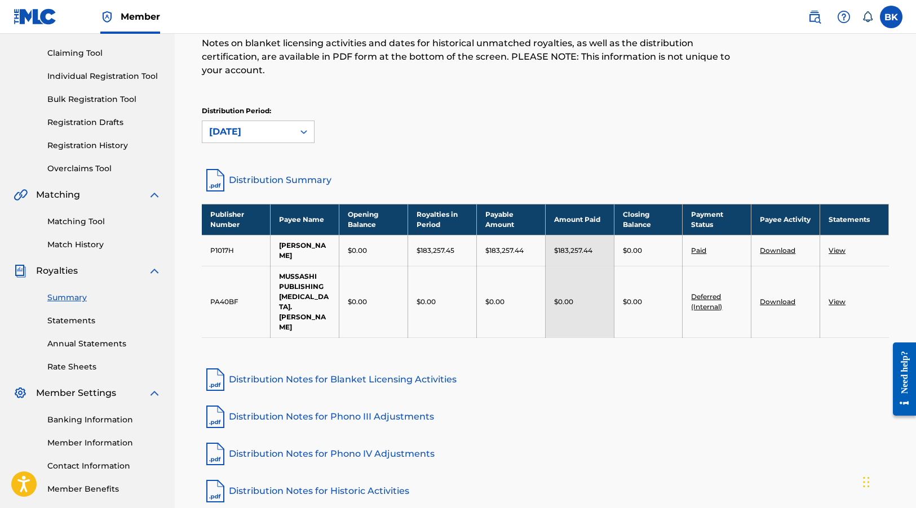
click at [67, 298] on link "Summary" at bounding box center [104, 298] width 114 height 12
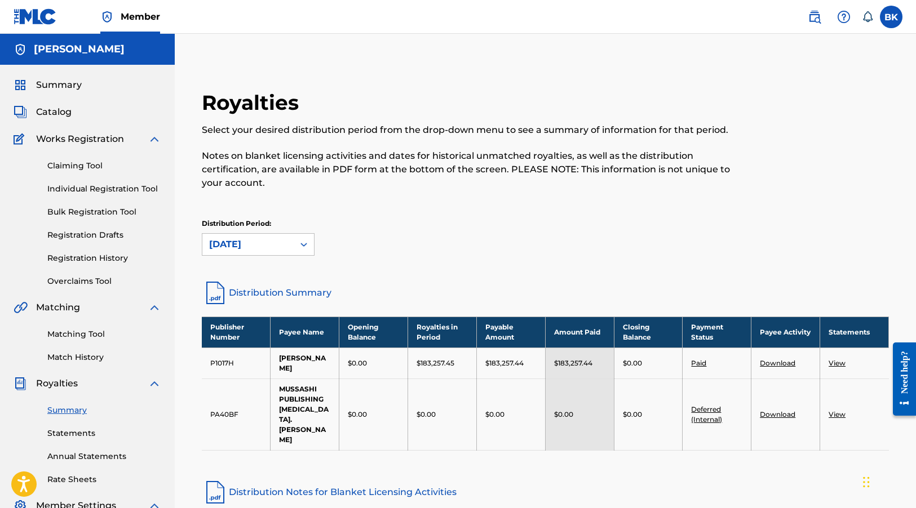
click at [68, 387] on span "Royalties" at bounding box center [57, 384] width 42 height 14
click at [82, 411] on link "Summary" at bounding box center [104, 411] width 114 height 12
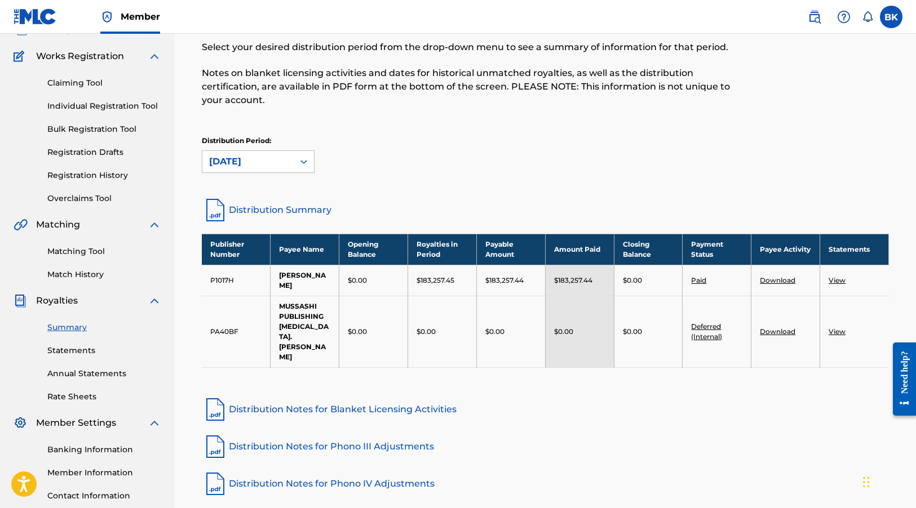
scroll to position [169, 0]
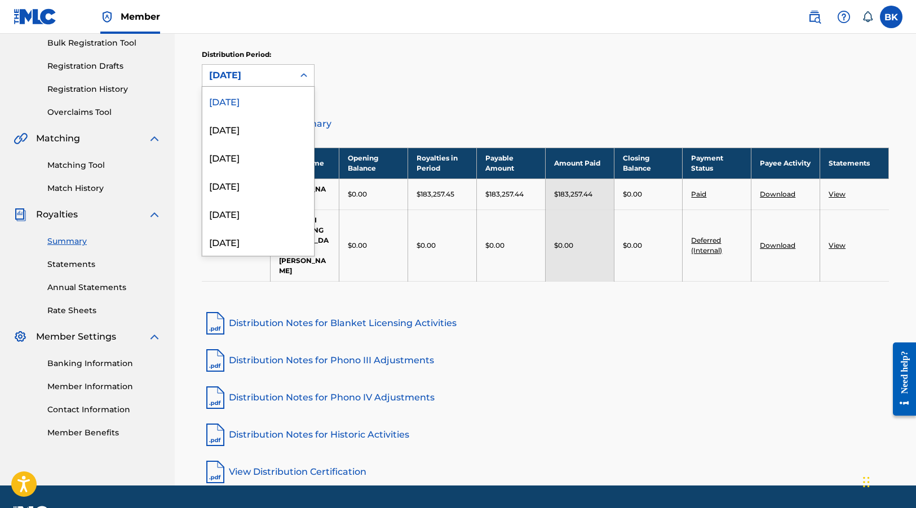
click at [305, 82] on div at bounding box center [304, 75] width 20 height 20
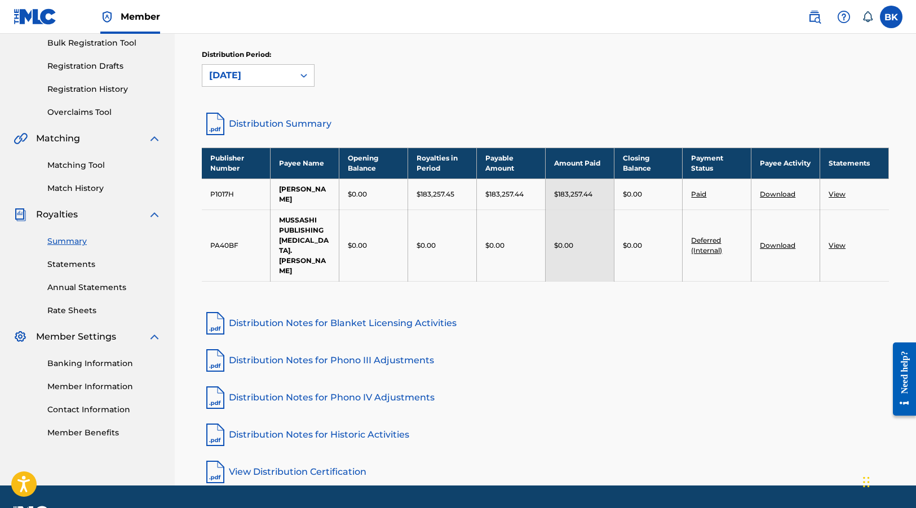
click at [305, 82] on div at bounding box center [304, 75] width 20 height 20
click at [66, 267] on link "Statements" at bounding box center [104, 265] width 114 height 12
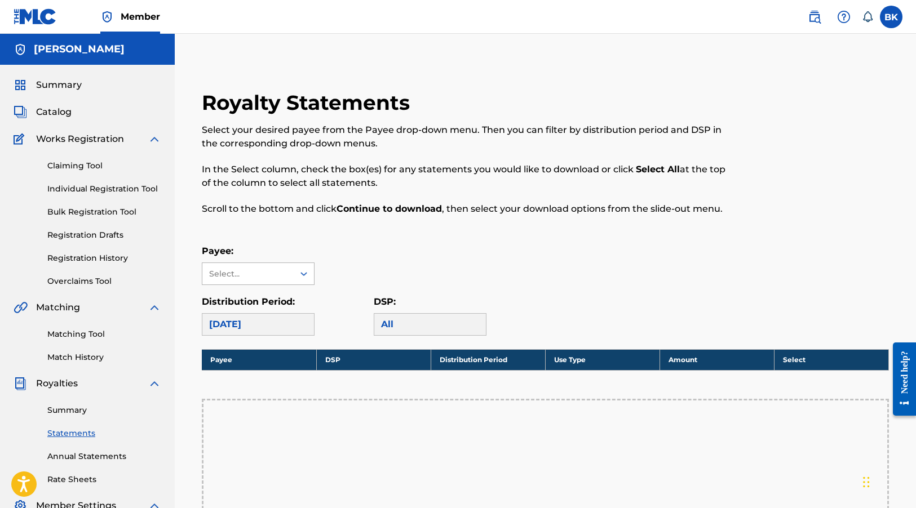
click at [307, 277] on icon at bounding box center [303, 273] width 11 height 11
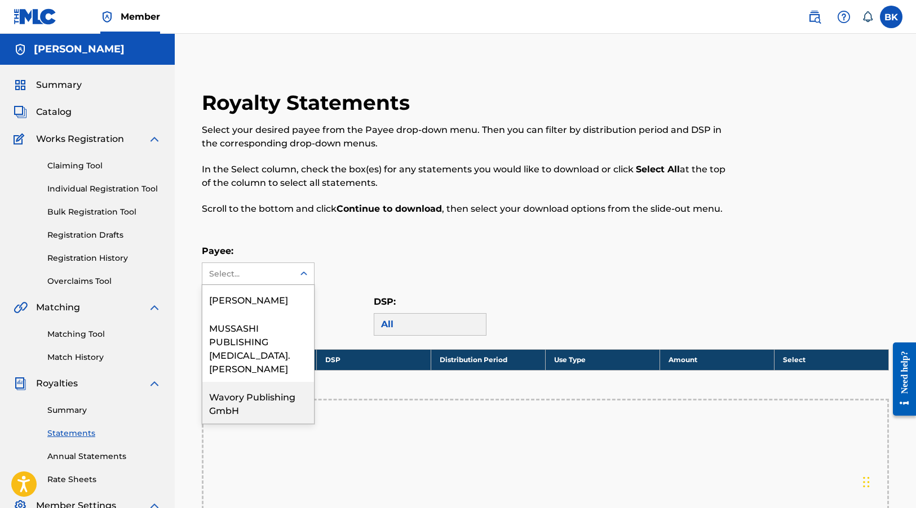
click at [269, 394] on div "Wavory Publishing GmbH" at bounding box center [258, 403] width 112 height 42
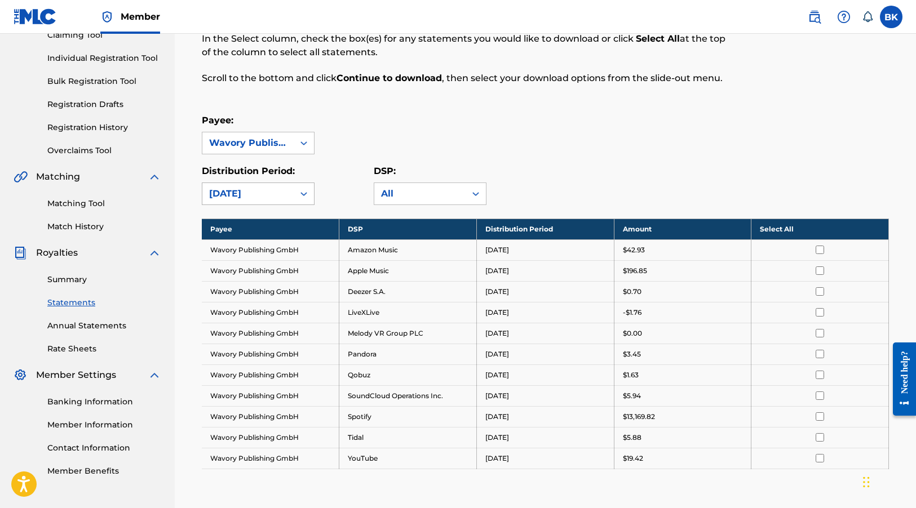
scroll to position [169, 0]
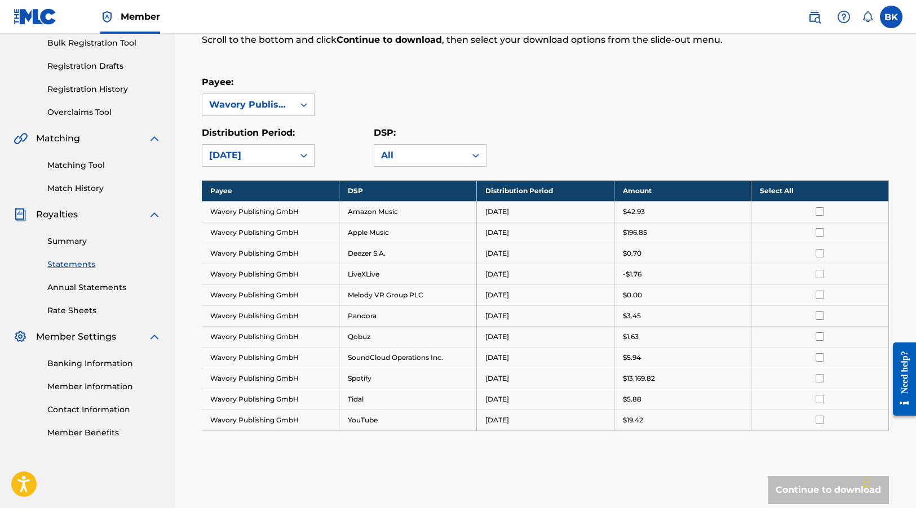
click at [820, 197] on th "Select All" at bounding box center [819, 190] width 137 height 21
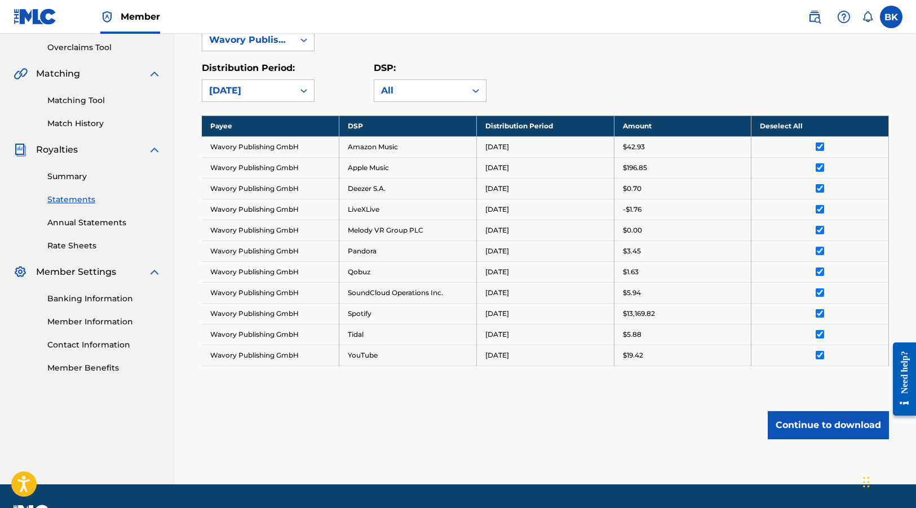
scroll to position [264, 0]
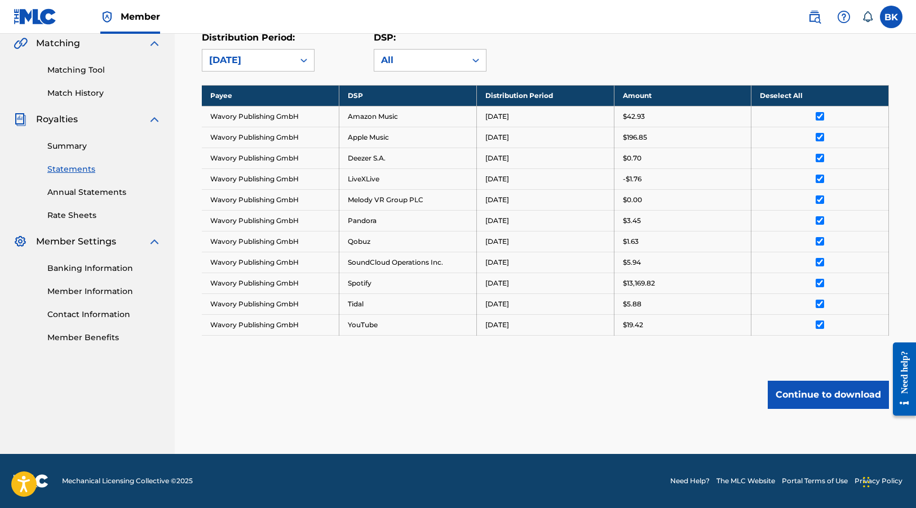
click at [795, 397] on button "Continue to download" at bounding box center [827, 395] width 121 height 28
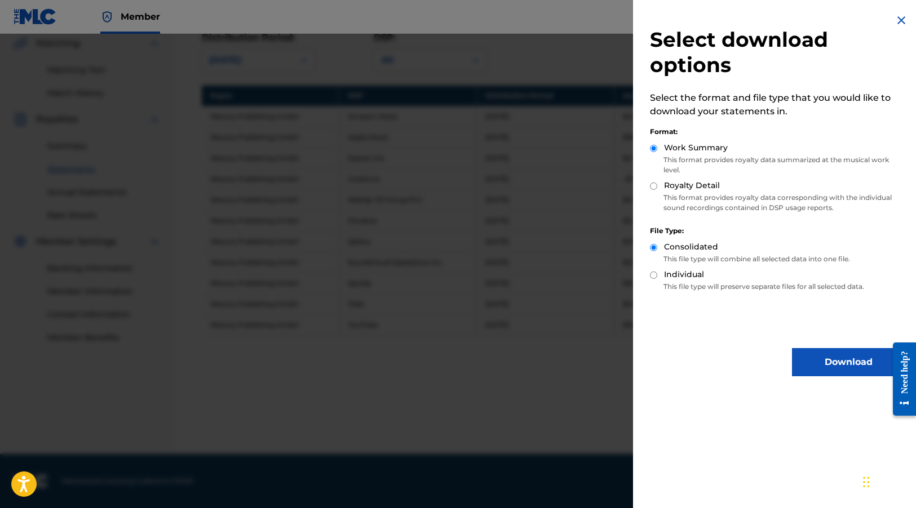
click at [831, 361] on button "Download" at bounding box center [848, 362] width 113 height 28
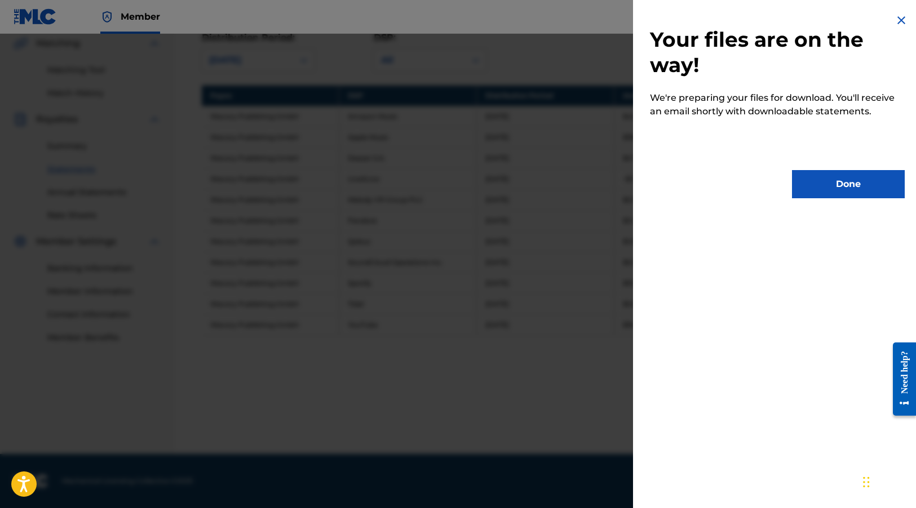
click at [853, 183] on button "Done" at bounding box center [848, 184] width 113 height 28
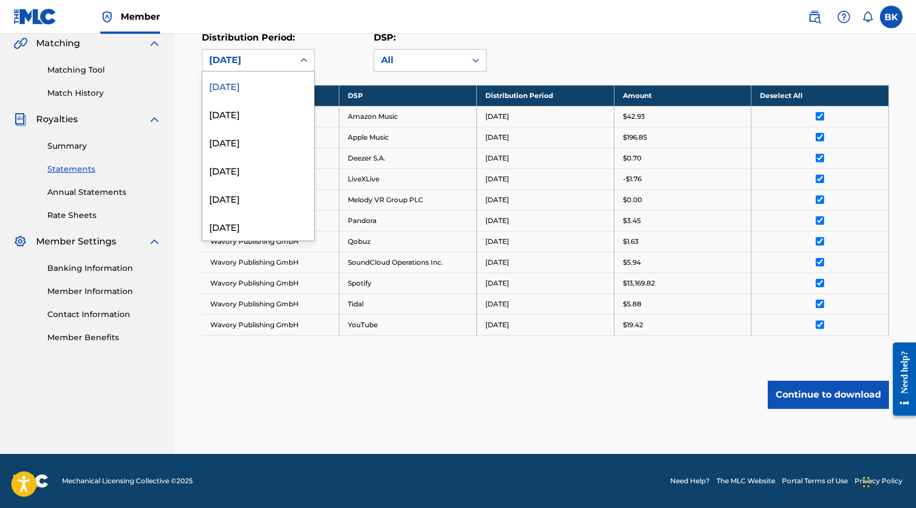
click at [304, 58] on icon at bounding box center [303, 60] width 11 height 11
click at [243, 178] on div "May 2025" at bounding box center [258, 170] width 112 height 28
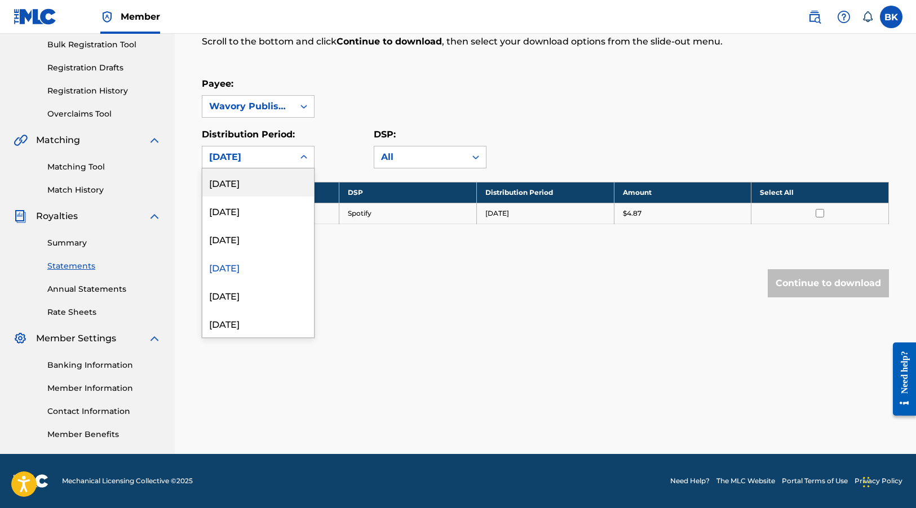
click at [302, 158] on icon at bounding box center [303, 157] width 7 height 4
click at [273, 249] on div "June 2025" at bounding box center [258, 239] width 112 height 28
click at [296, 157] on div at bounding box center [304, 157] width 20 height 20
click at [262, 294] on div "April 2025" at bounding box center [258, 295] width 112 height 28
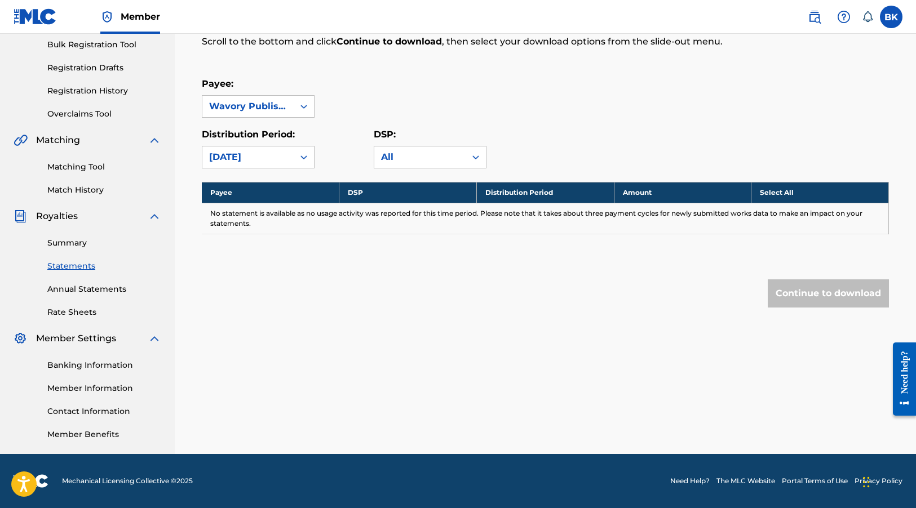
click at [301, 159] on icon at bounding box center [303, 157] width 11 height 11
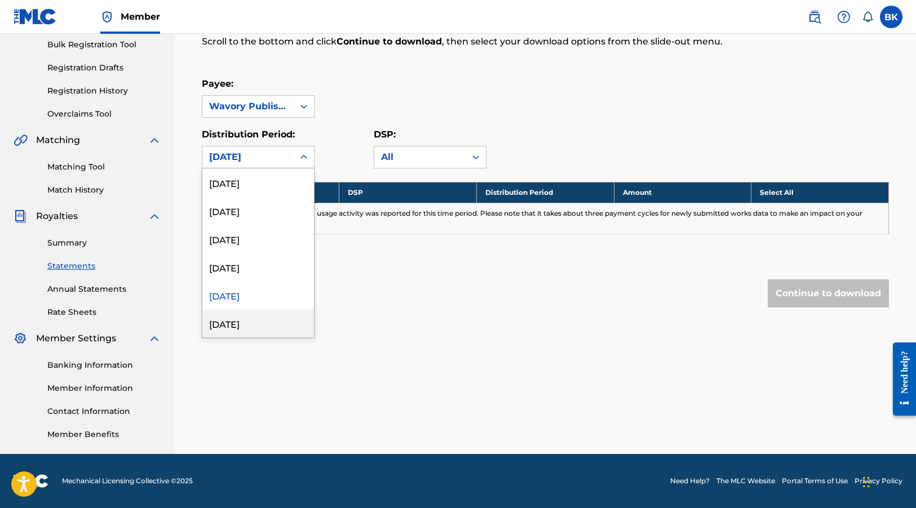
click at [266, 321] on div "March 2025" at bounding box center [258, 323] width 112 height 28
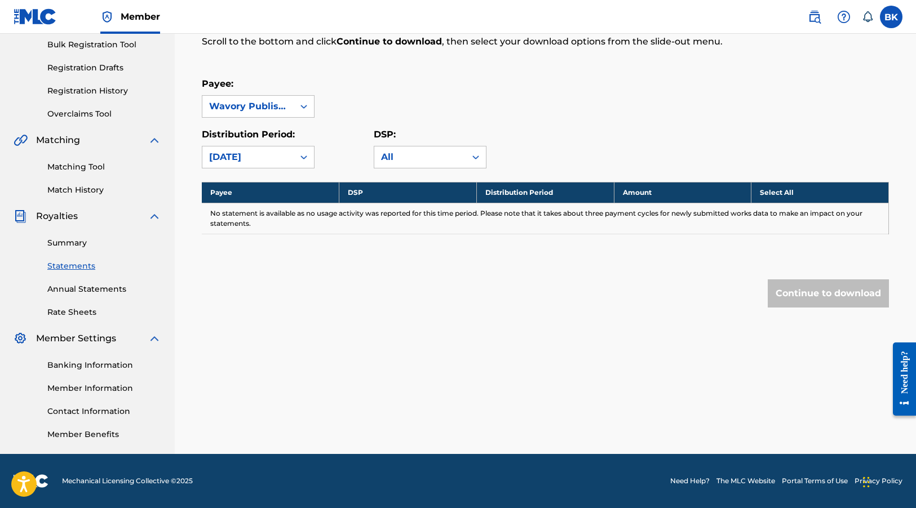
click at [301, 156] on icon at bounding box center [303, 157] width 11 height 11
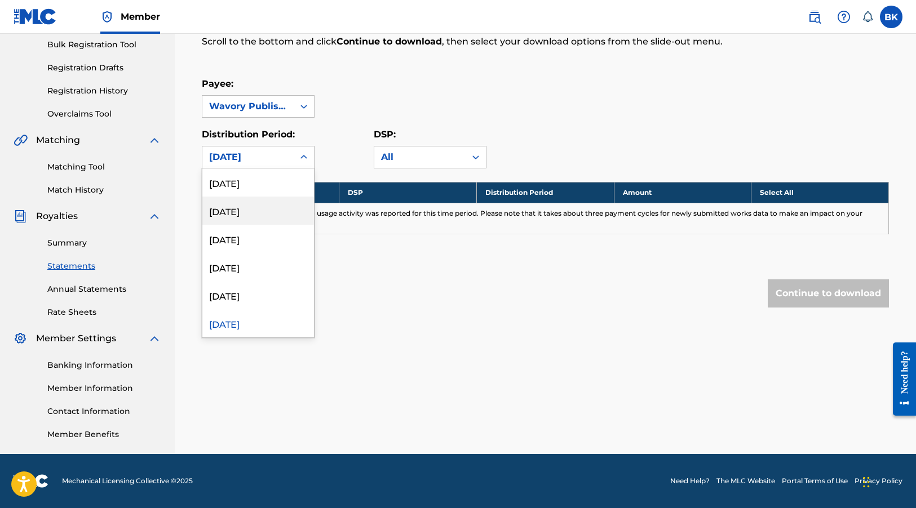
click at [267, 216] on div "July 2025" at bounding box center [258, 211] width 112 height 28
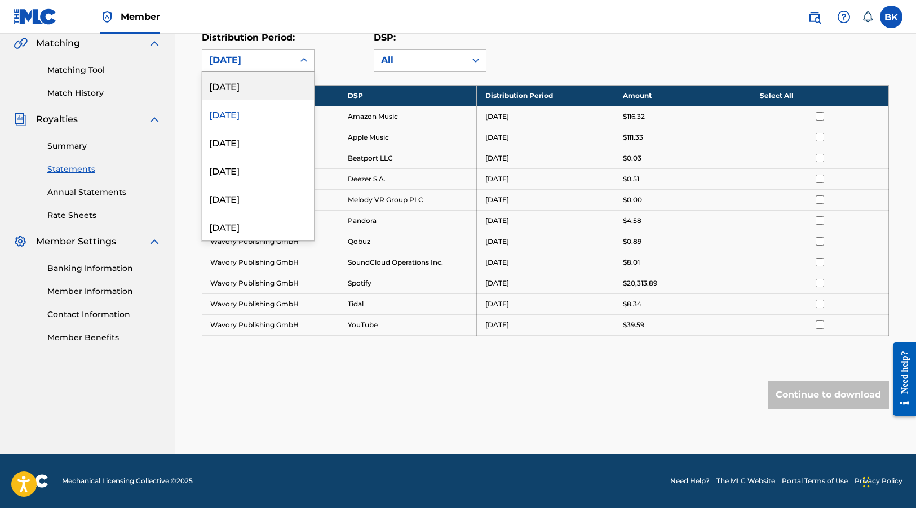
click at [302, 69] on div at bounding box center [304, 60] width 20 height 20
click at [286, 93] on div "[DATE]" at bounding box center [258, 86] width 112 height 28
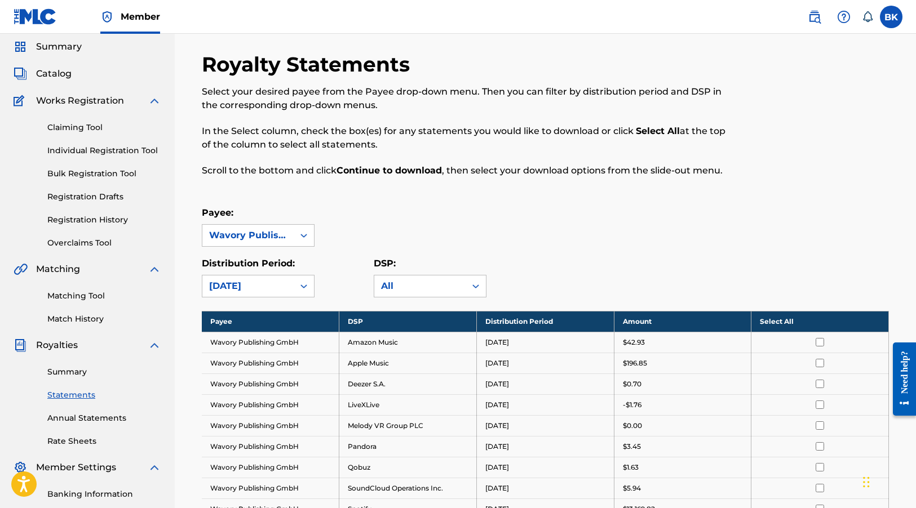
scroll to position [56, 0]
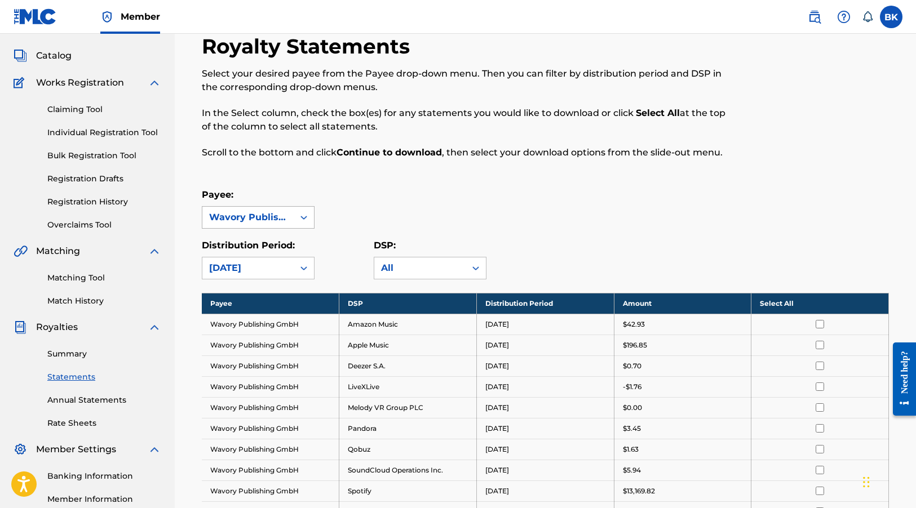
click at [306, 216] on icon at bounding box center [303, 217] width 11 height 11
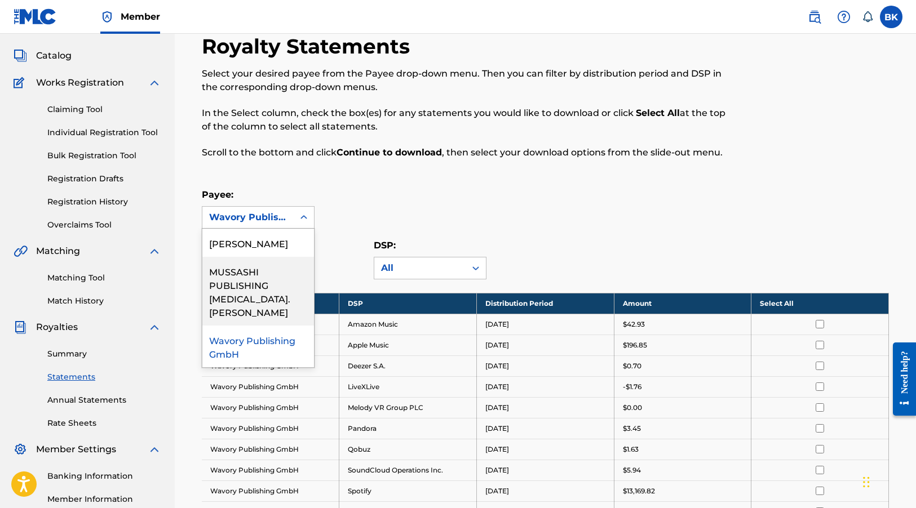
click at [273, 298] on div "MUSSASHI PUBLISHING [MEDICAL_DATA]. [PERSON_NAME]" at bounding box center [258, 291] width 112 height 69
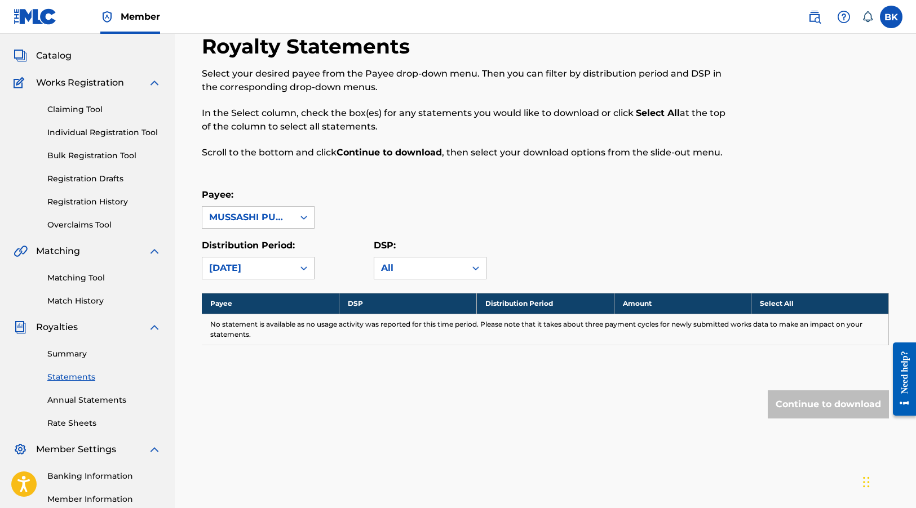
click at [889, 23] on label at bounding box center [891, 17] width 23 height 23
click at [891, 17] on input "BK [PERSON_NAME] [EMAIL_ADDRESS][PERSON_NAME][DOMAIN_NAME] Notification Prefere…" at bounding box center [891, 17] width 0 height 0
click at [782, 161] on p "Log out" at bounding box center [782, 159] width 26 height 10
click at [891, 17] on input "BK [PERSON_NAME] [EMAIL_ADDRESS][PERSON_NAME][DOMAIN_NAME] Notification Prefere…" at bounding box center [891, 17] width 0 height 0
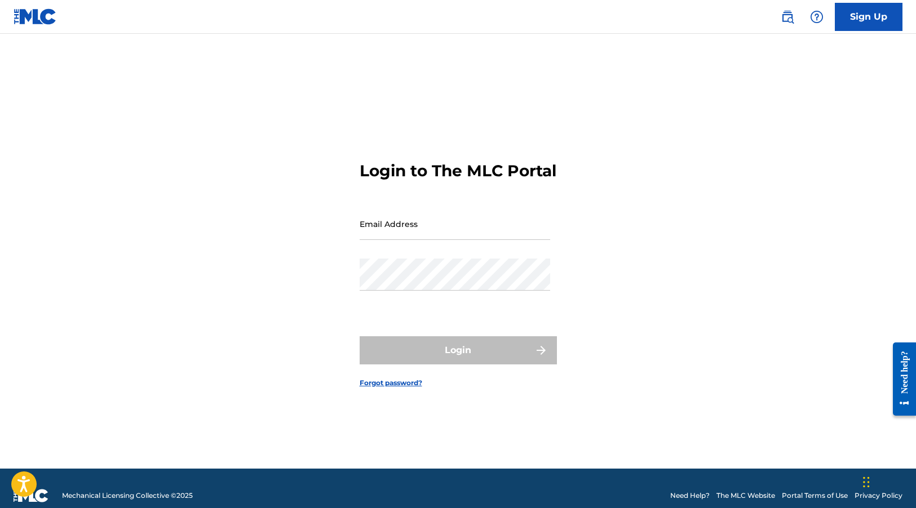
type input "[EMAIL_ADDRESS][PERSON_NAME][DOMAIN_NAME]"
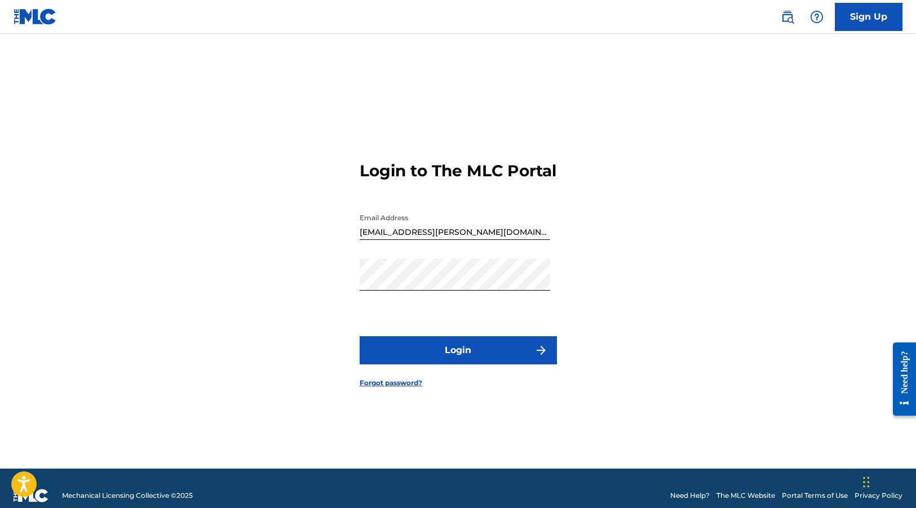
click at [671, 372] on div "Login to The MLC Portal Email Address bkuttich@gema.de Password Login Forgot pa…" at bounding box center [458, 265] width 789 height 407
